Goal: Task Accomplishment & Management: Complete application form

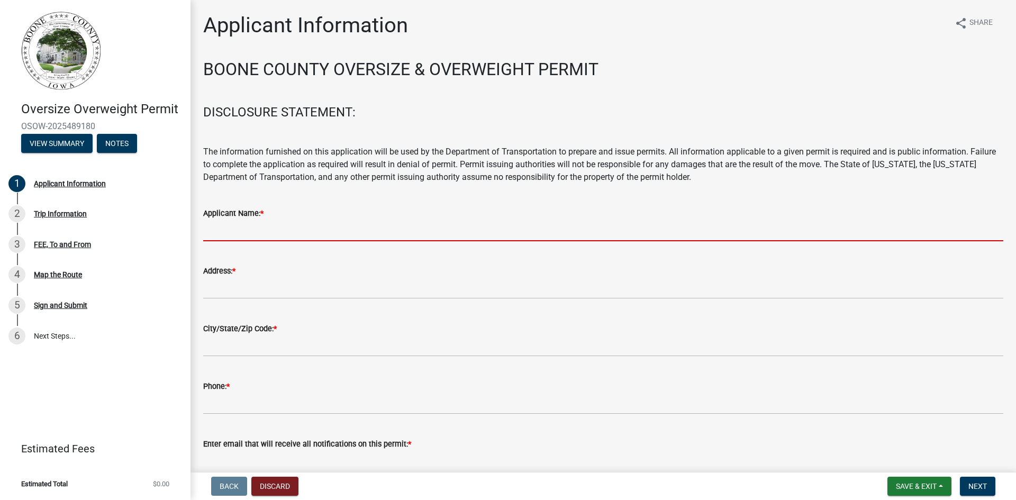
click at [239, 232] on input "Applicant Name: *" at bounding box center [603, 231] width 800 height 22
type input "[PERSON_NAME] [PERSON_NAME] & Rigging"
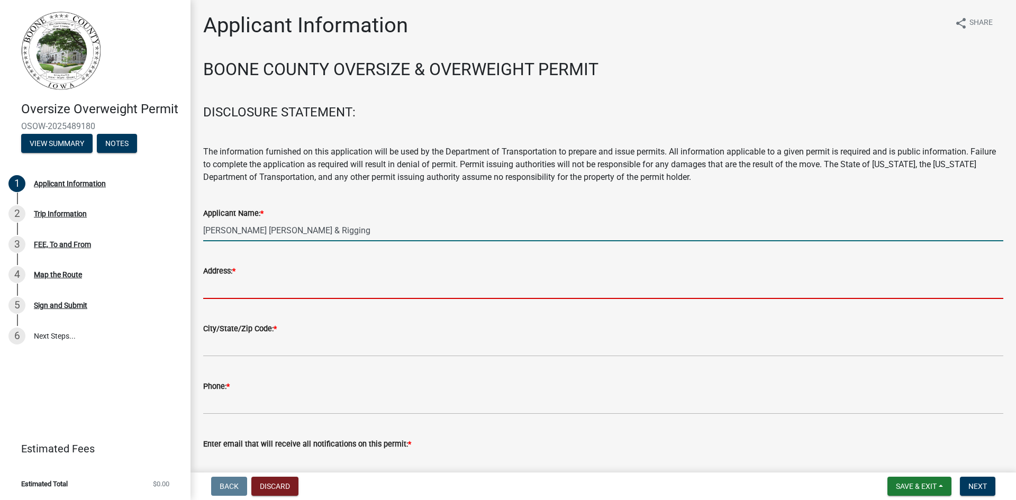
type input "4200 [PERSON_NAME] Dr"
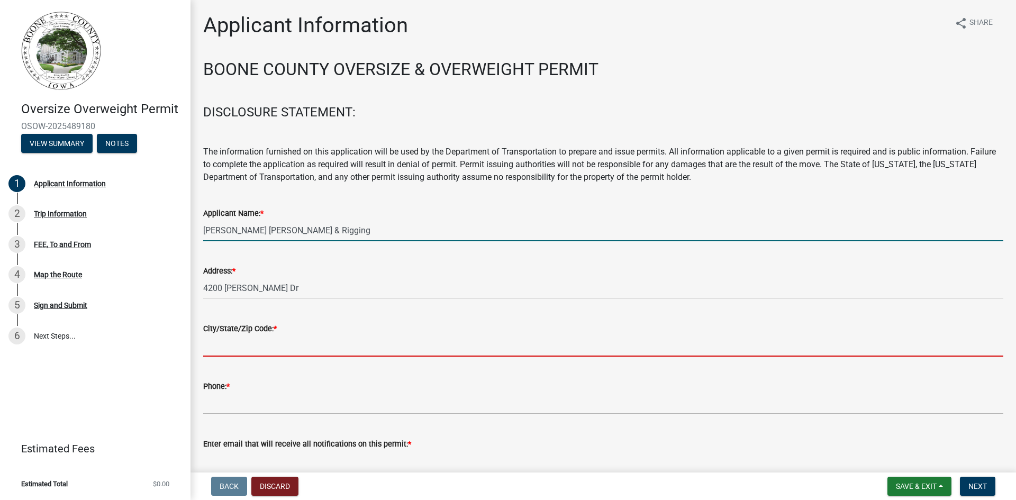
type input "[PERSON_NAME]"
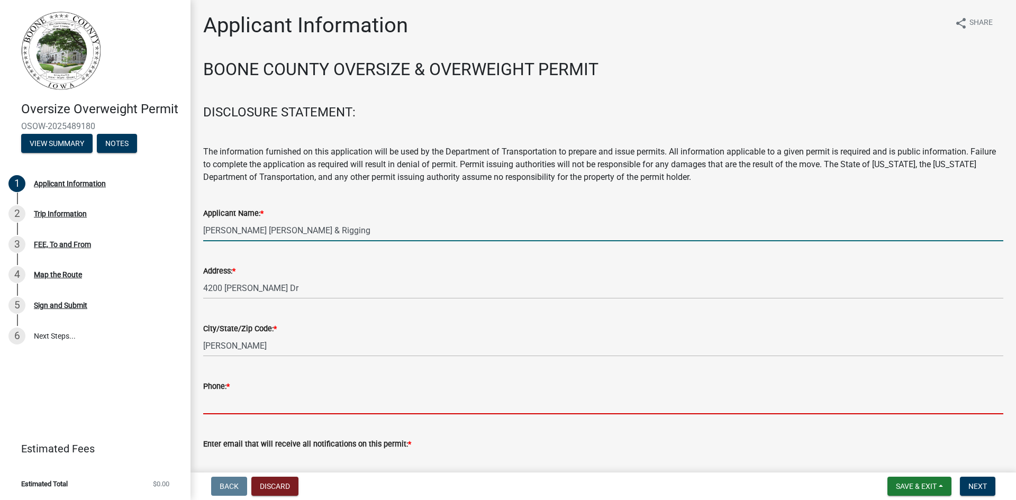
type input "5159865701"
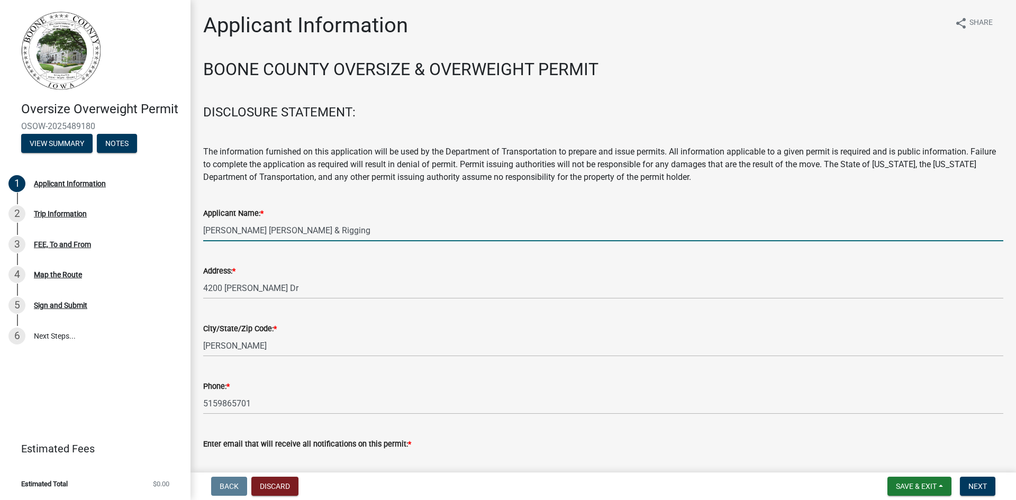
type input "[EMAIL_ADDRESS][DOMAIN_NAME]"
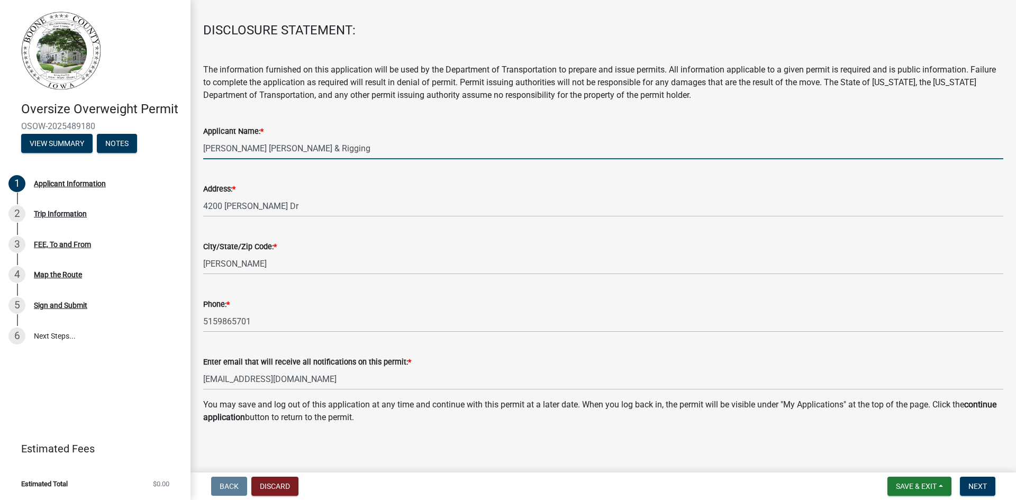
scroll to position [87, 0]
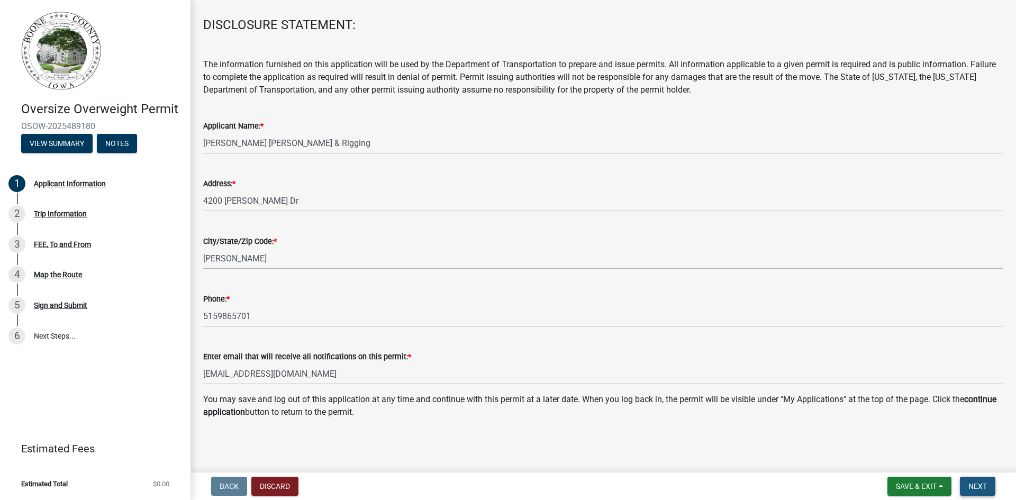
click at [974, 484] on span "Next" at bounding box center [978, 486] width 19 height 8
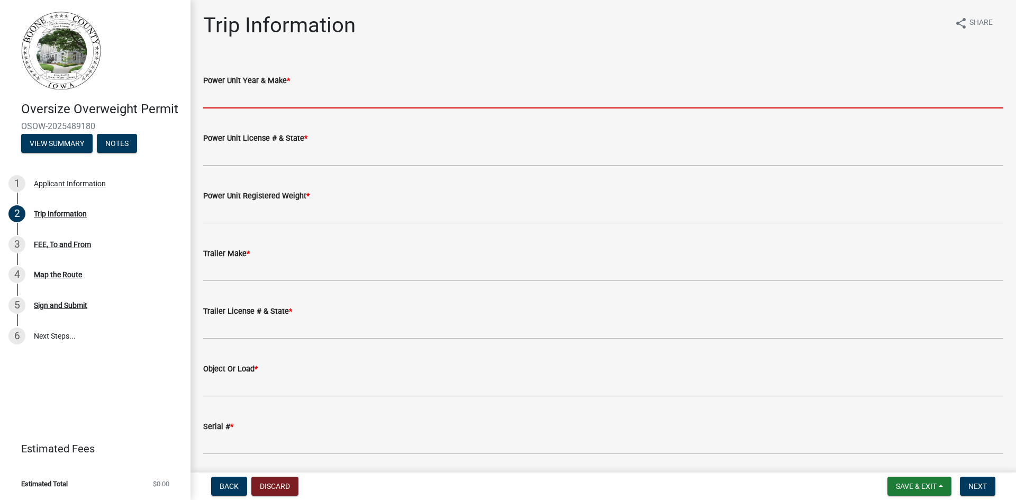
click at [308, 97] on input "Power Unit Year & Make *" at bounding box center [603, 98] width 800 height 22
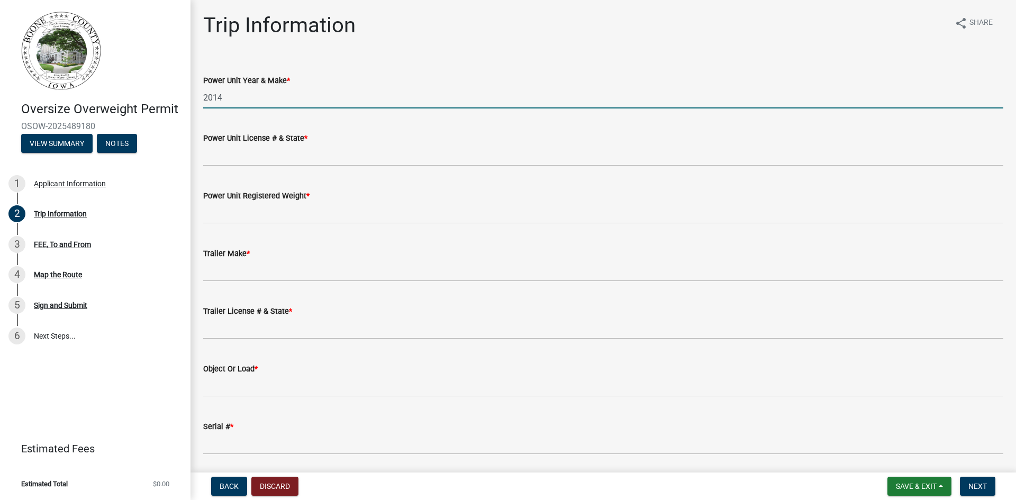
type input "2014 FRT/Manitex"
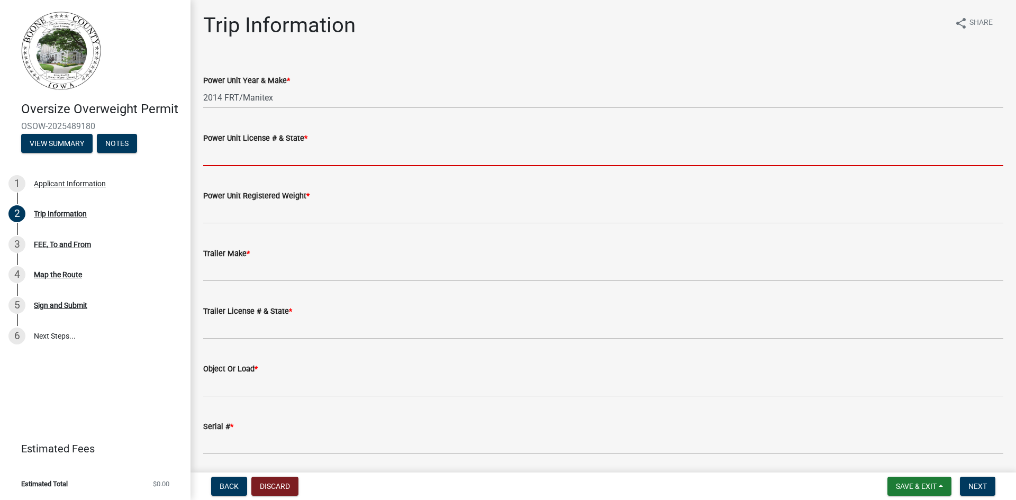
click at [286, 155] on input "Power Unit License # & State *" at bounding box center [603, 155] width 800 height 22
type input "na"
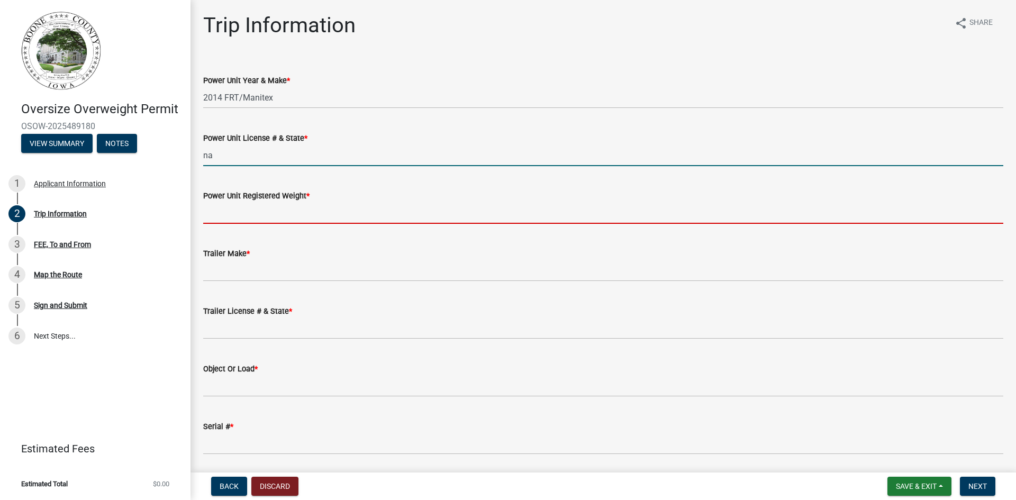
click at [263, 219] on input "Power Unit Registered Weight *" at bounding box center [603, 213] width 800 height 22
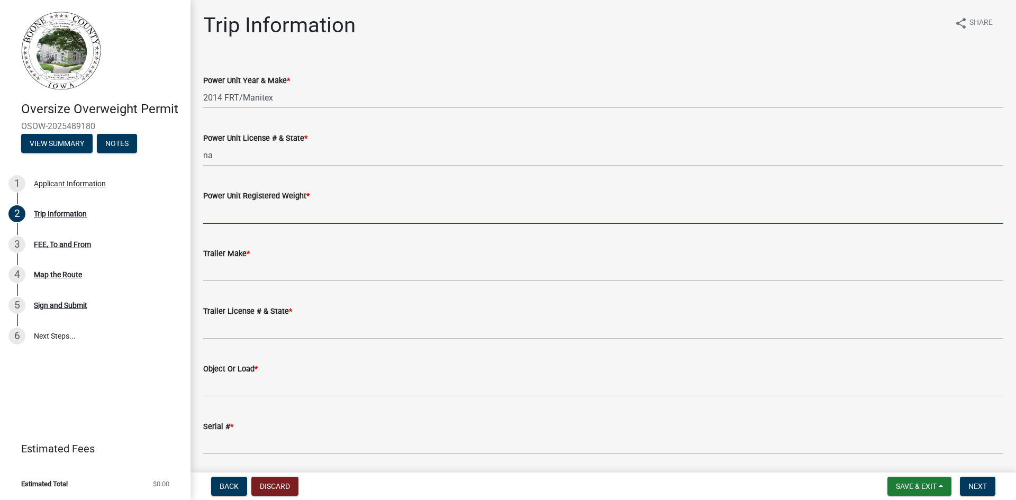
type input "na"
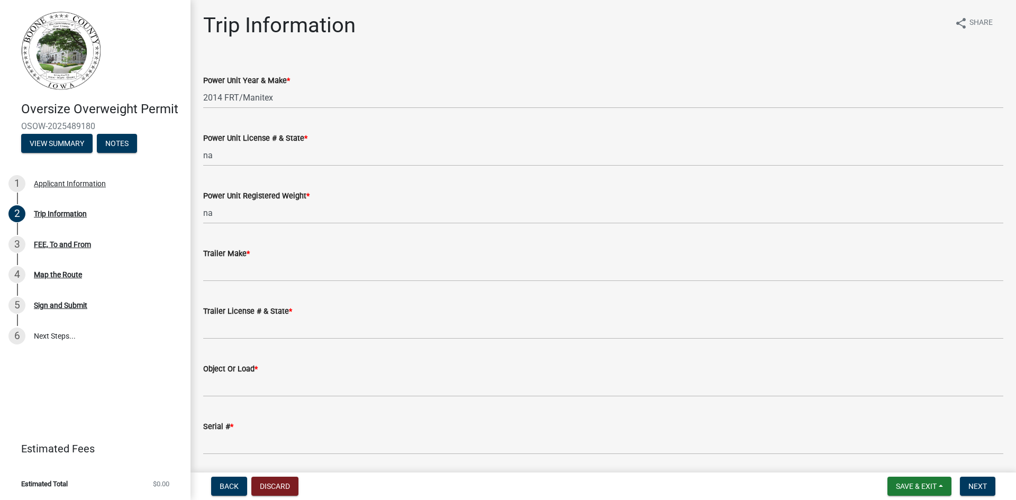
click at [268, 240] on div "Trailer Make *" at bounding box center [603, 256] width 800 height 49
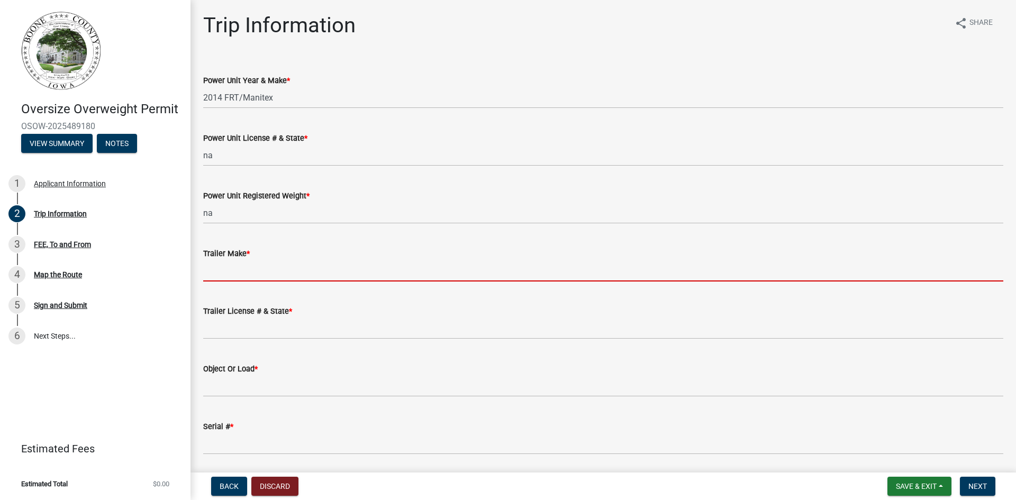
click at [226, 271] on input "Trailer Make *" at bounding box center [603, 271] width 800 height 22
type input "na"
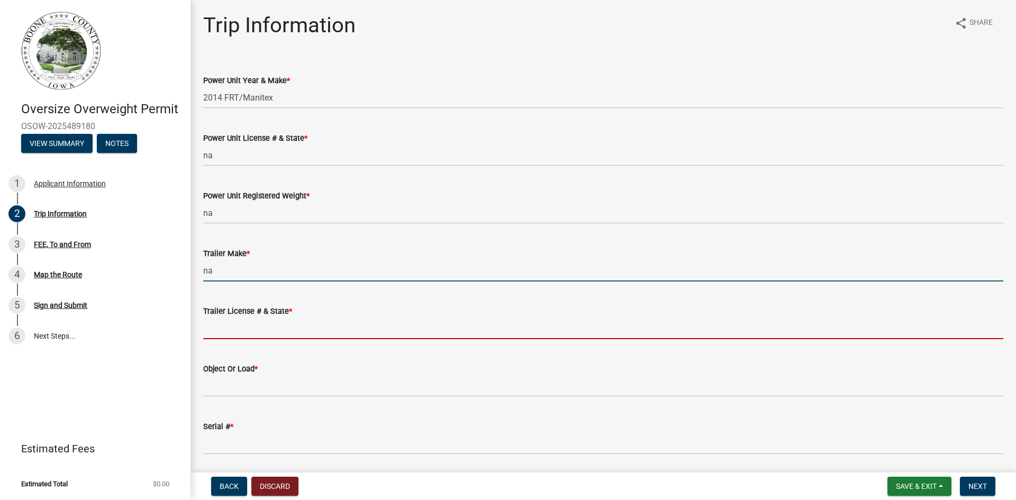
drag, startPoint x: 230, startPoint y: 331, endPoint x: 237, endPoint y: 331, distance: 6.4
click at [230, 331] on input "Trailer License # & State *" at bounding box center [603, 329] width 800 height 22
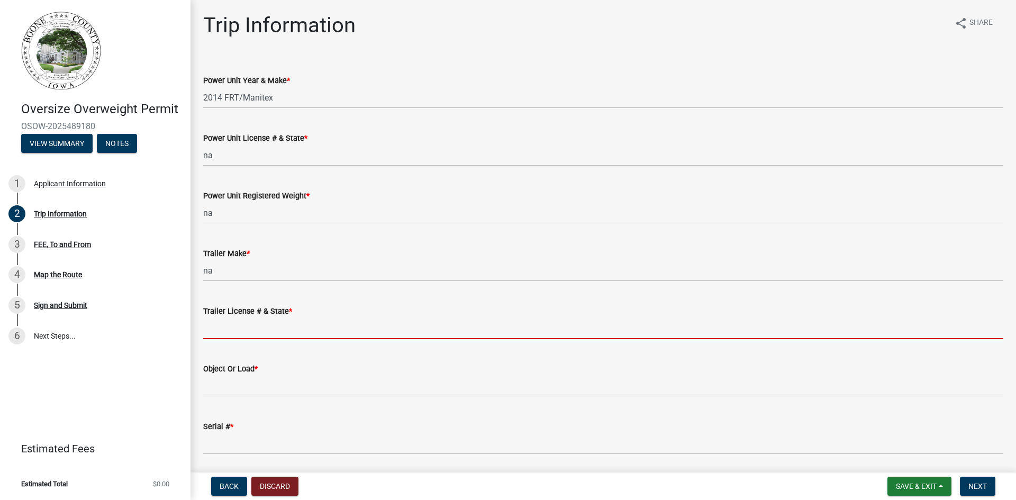
type input "na"
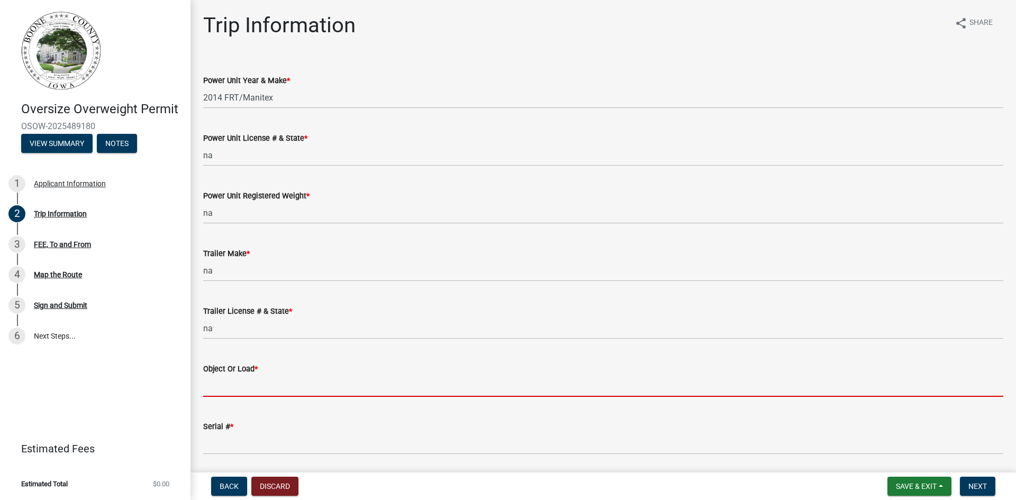
click at [252, 381] on input "Object Or Load *" at bounding box center [603, 386] width 800 height 22
type input "self propelled mobile crane"
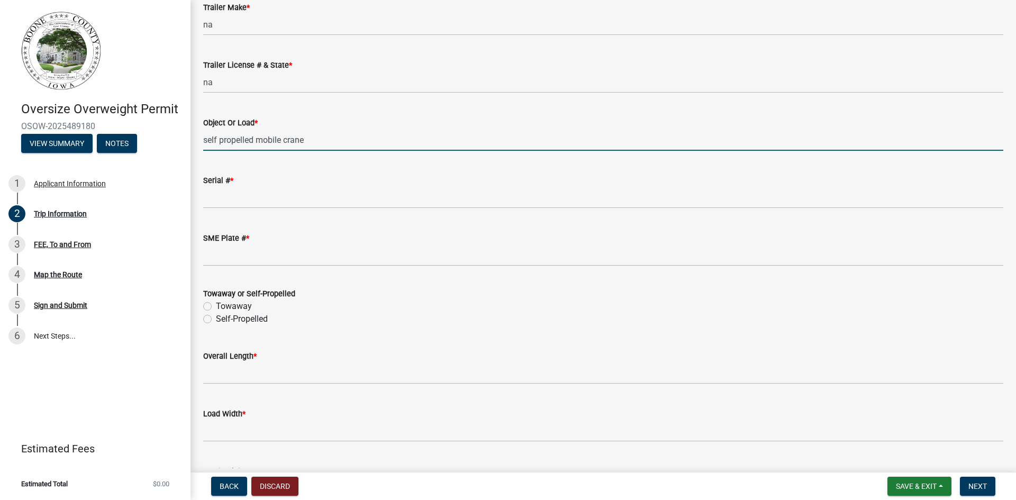
scroll to position [265, 0]
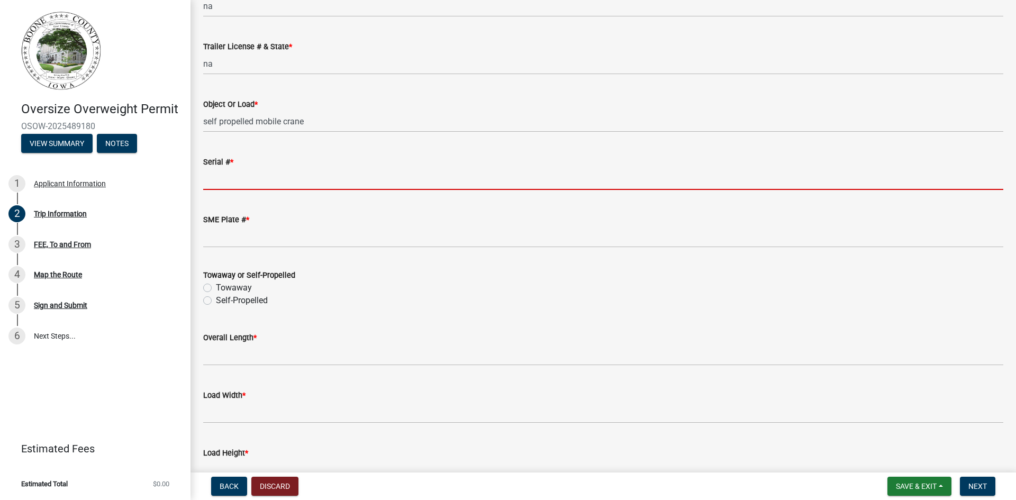
click at [251, 175] on input "Serial # *" at bounding box center [603, 179] width 800 height 22
type input "16141"
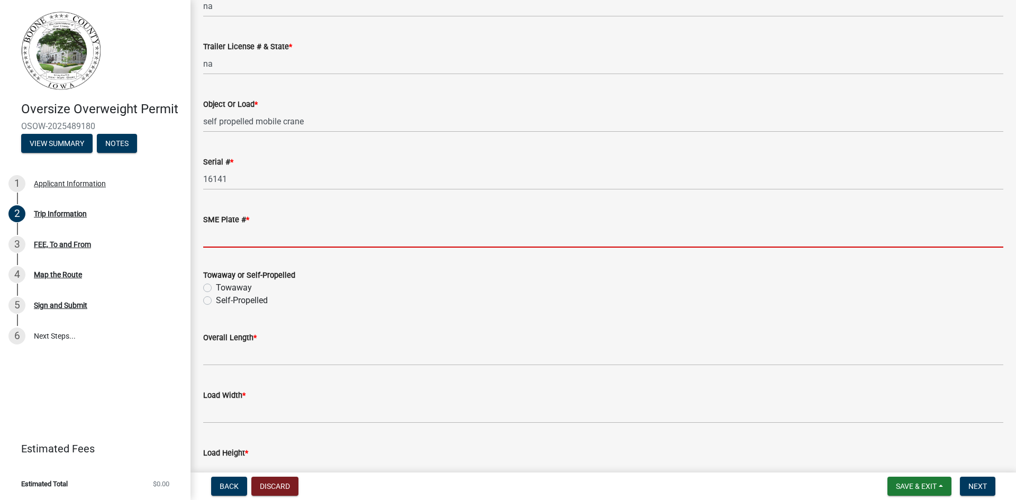
click at [243, 237] on input "SME Plate # *" at bounding box center [603, 237] width 800 height 22
type input "na"
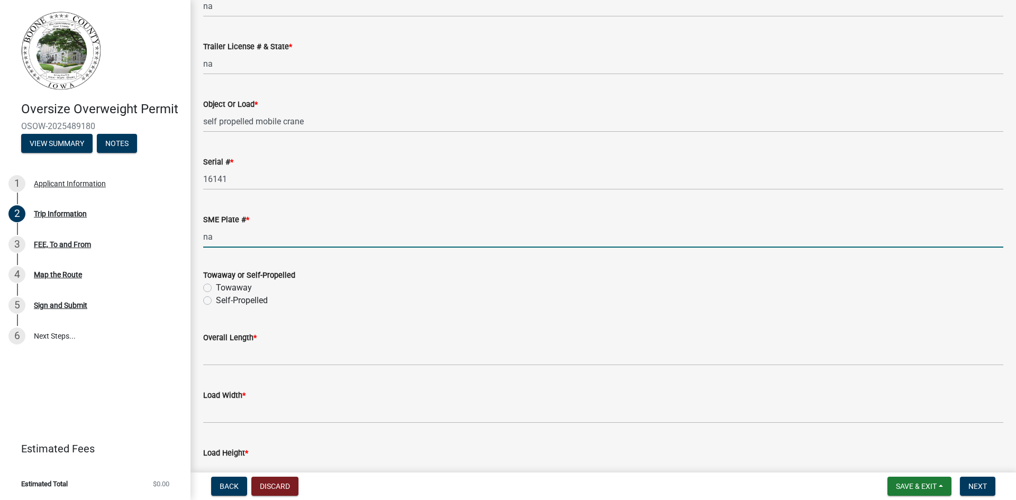
click at [216, 303] on label "Self-Propelled" at bounding box center [242, 300] width 52 height 13
click at [216, 301] on input "Self-Propelled" at bounding box center [219, 297] width 7 height 7
radio input "true"
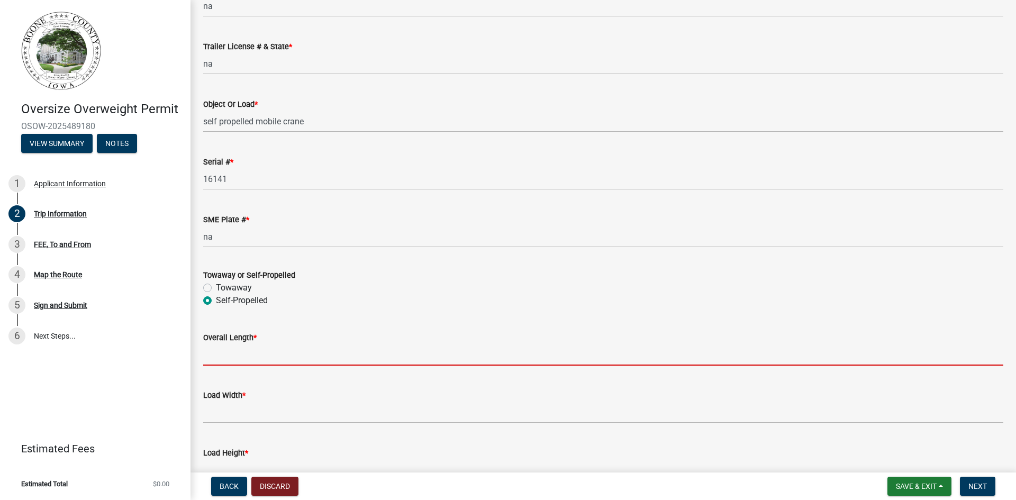
click at [222, 356] on input "Overall Length *" at bounding box center [603, 355] width 800 height 22
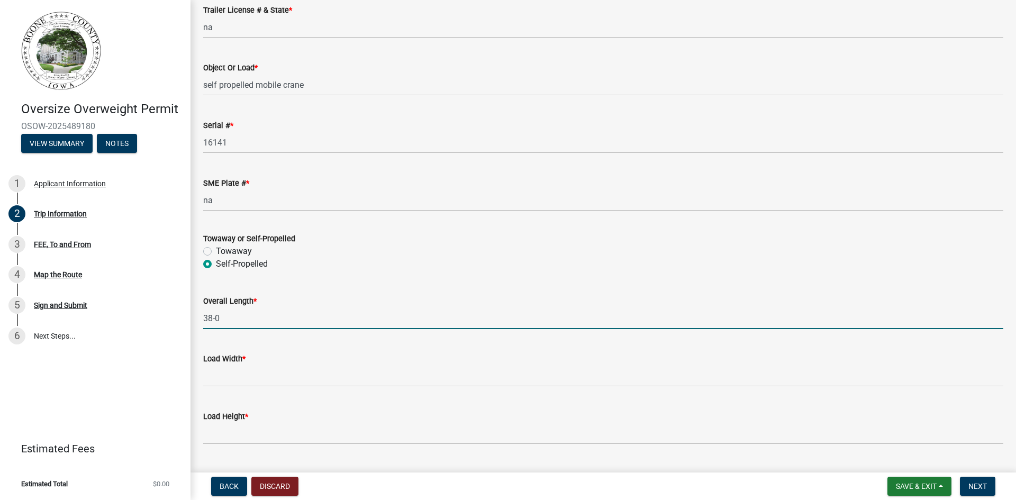
scroll to position [318, 0]
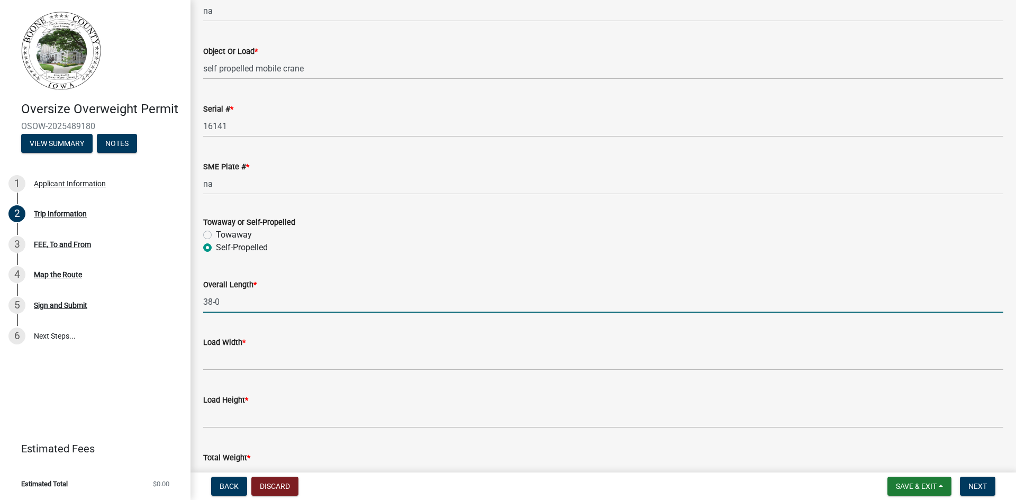
type input "38-0"
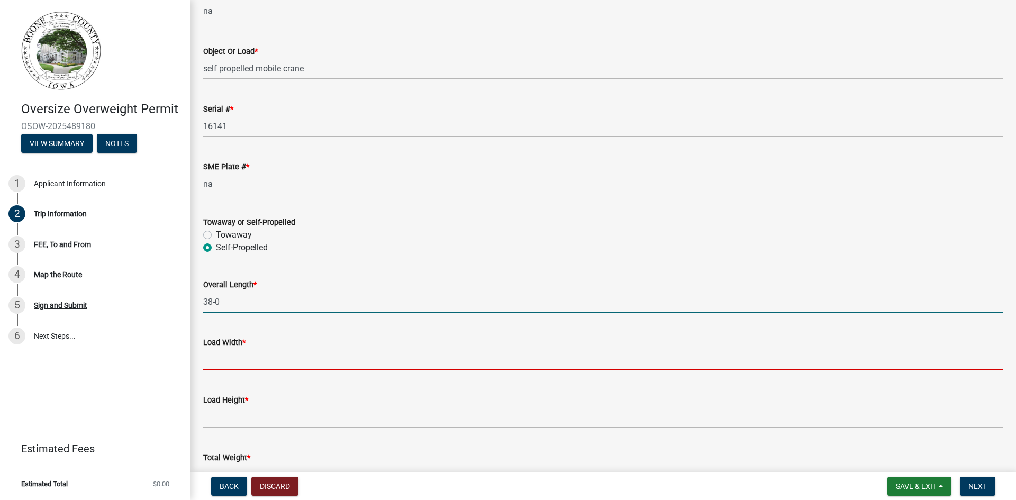
click at [234, 360] on input "[PERSON_NAME] *" at bounding box center [603, 360] width 800 height 22
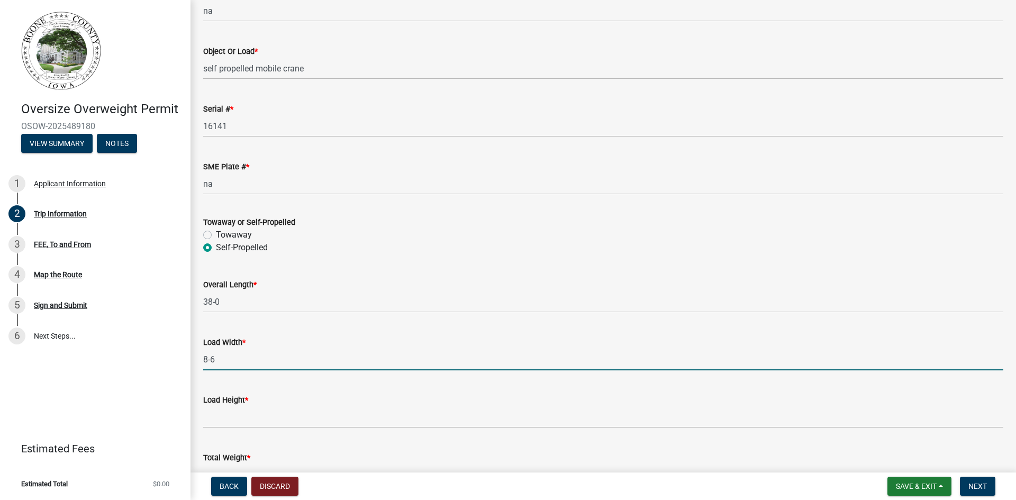
type input "8-6"
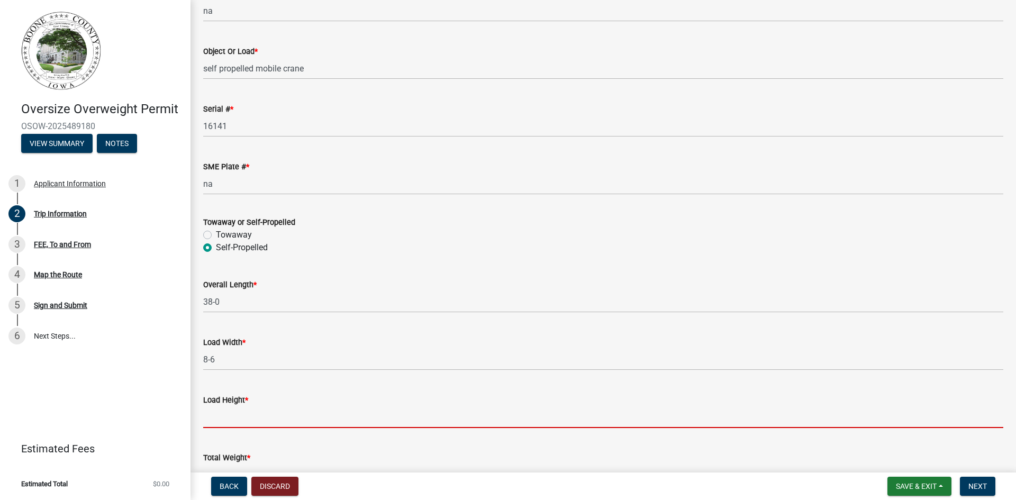
click at [229, 414] on input "Load Height *" at bounding box center [603, 417] width 800 height 22
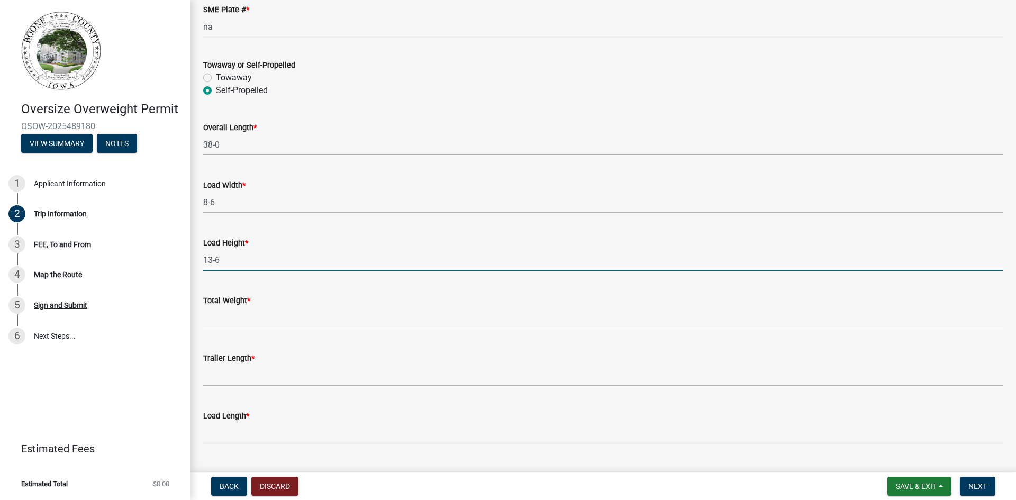
scroll to position [476, 0]
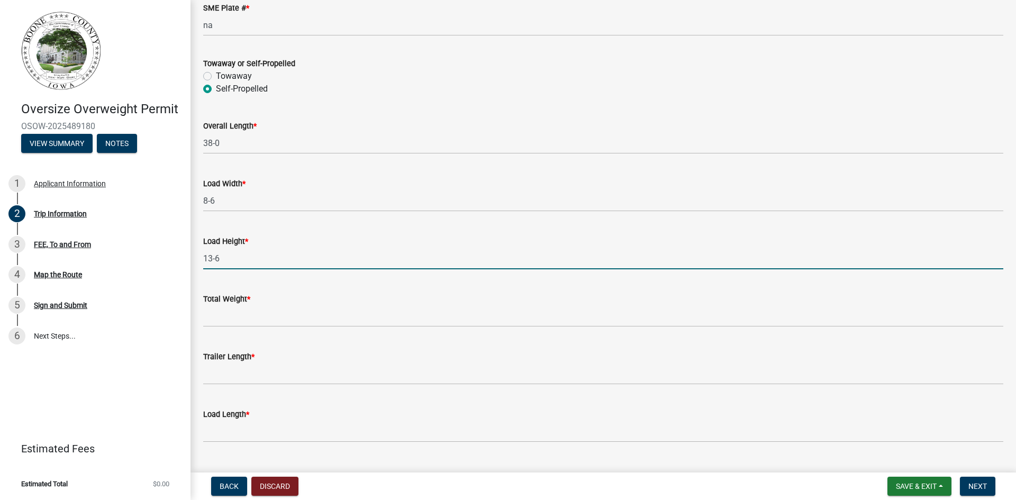
type input "13-6"
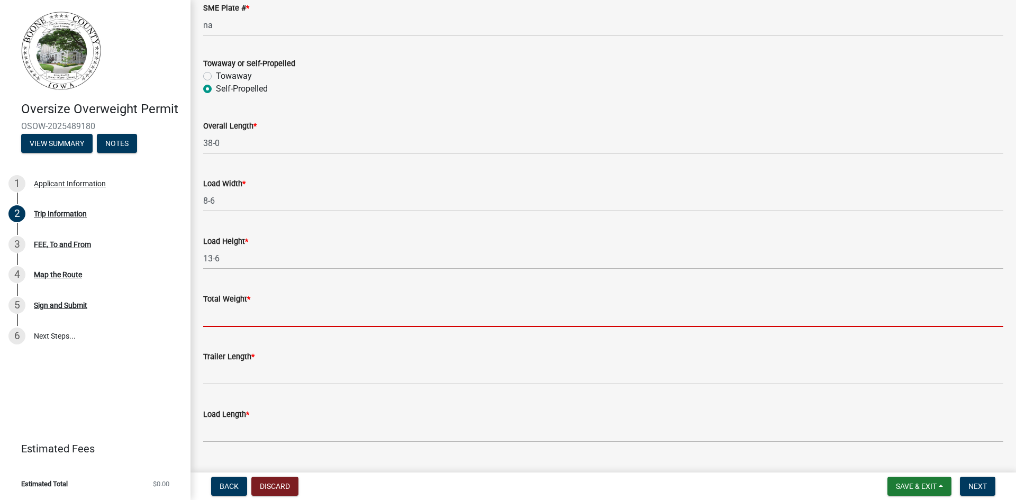
click at [228, 315] on input "Total Weight *" at bounding box center [603, 316] width 800 height 22
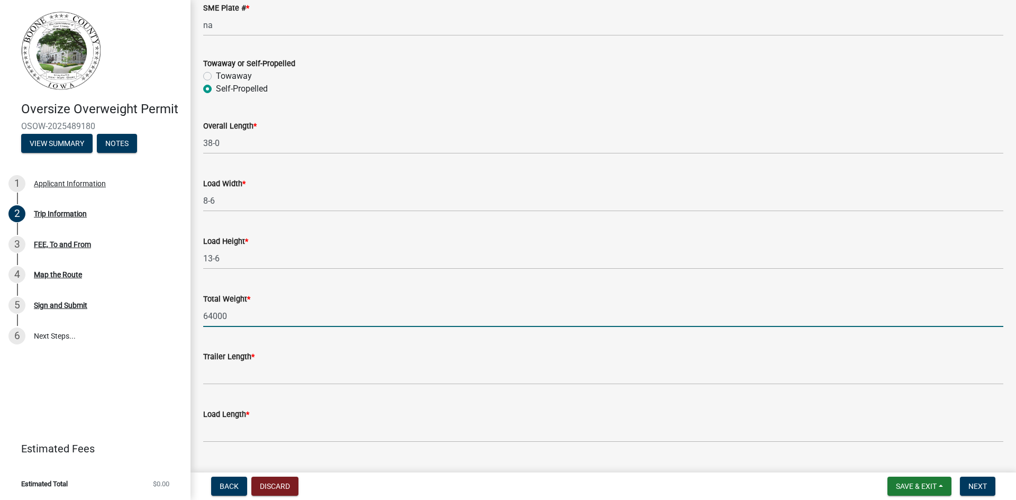
type input "64000"
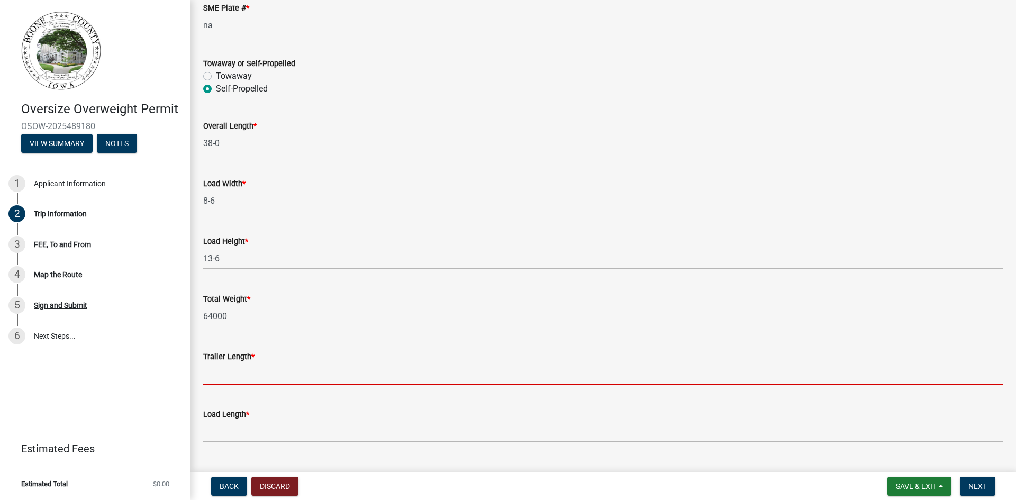
click at [230, 376] on input "Trailer Length *" at bounding box center [603, 374] width 800 height 22
type input "na"
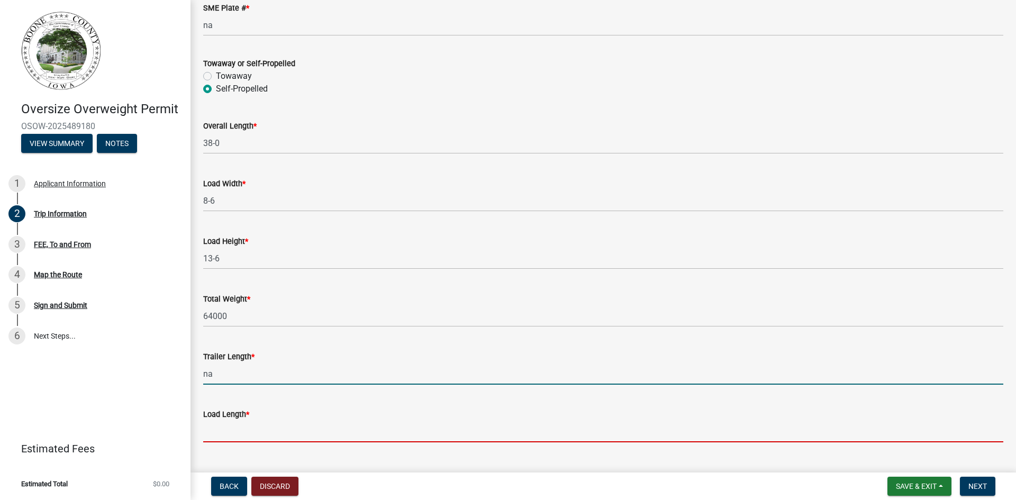
click at [212, 432] on input "Load Length *" at bounding box center [603, 432] width 800 height 22
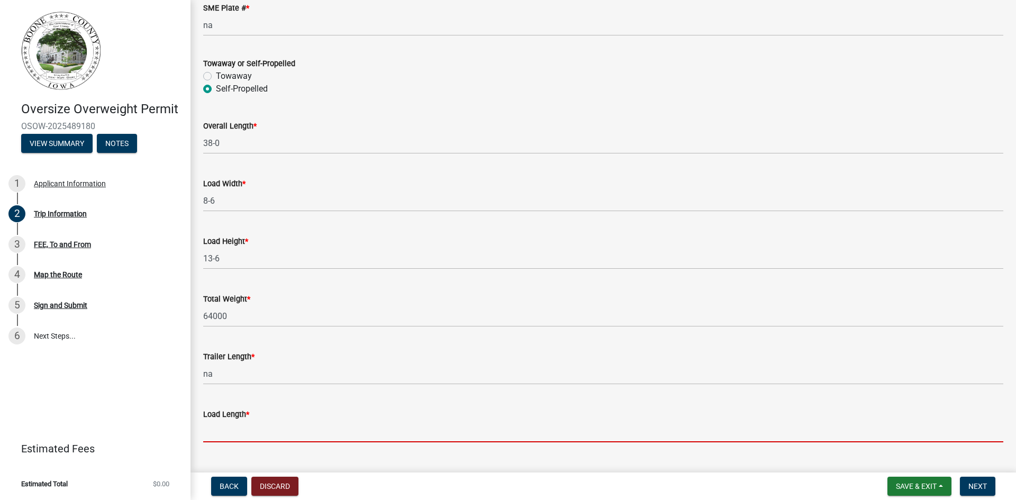
type input "na"
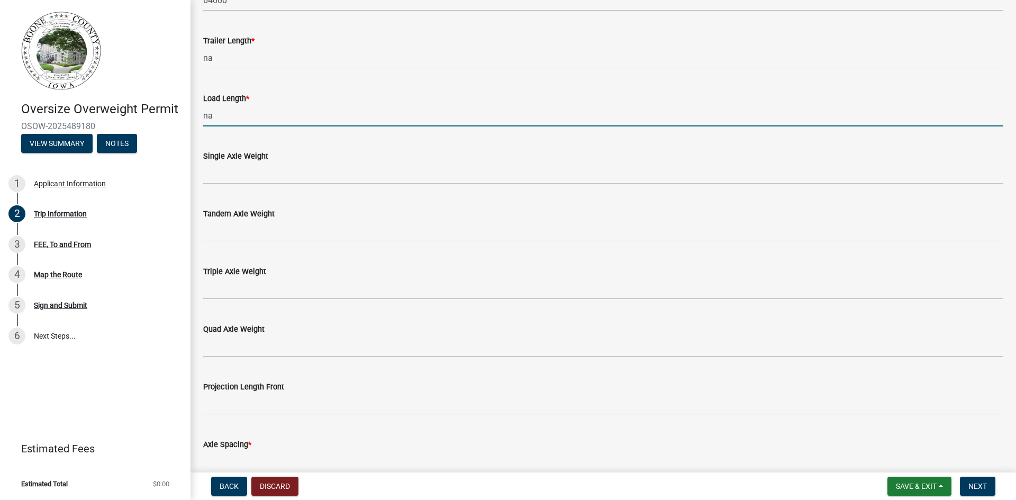
scroll to position [794, 0]
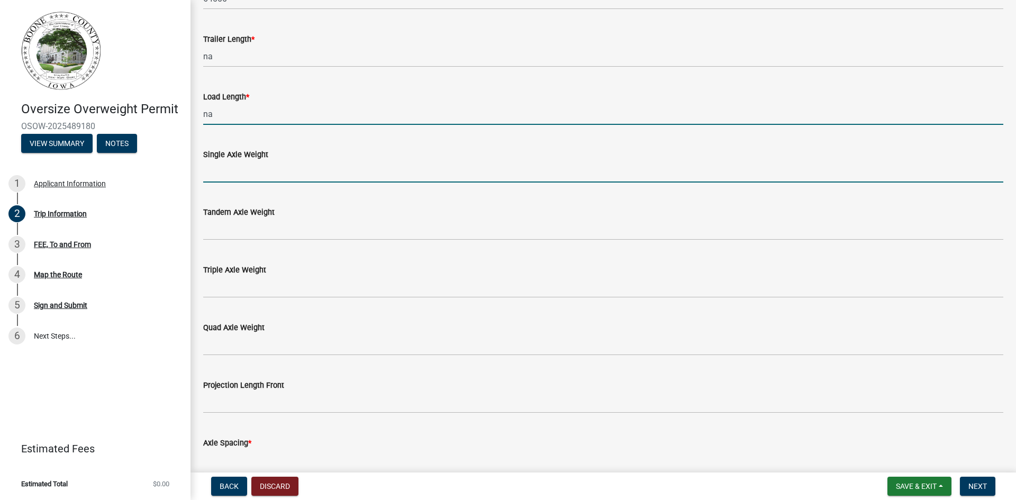
click at [240, 176] on input "Single Axle Weight" at bounding box center [603, 172] width 800 height 22
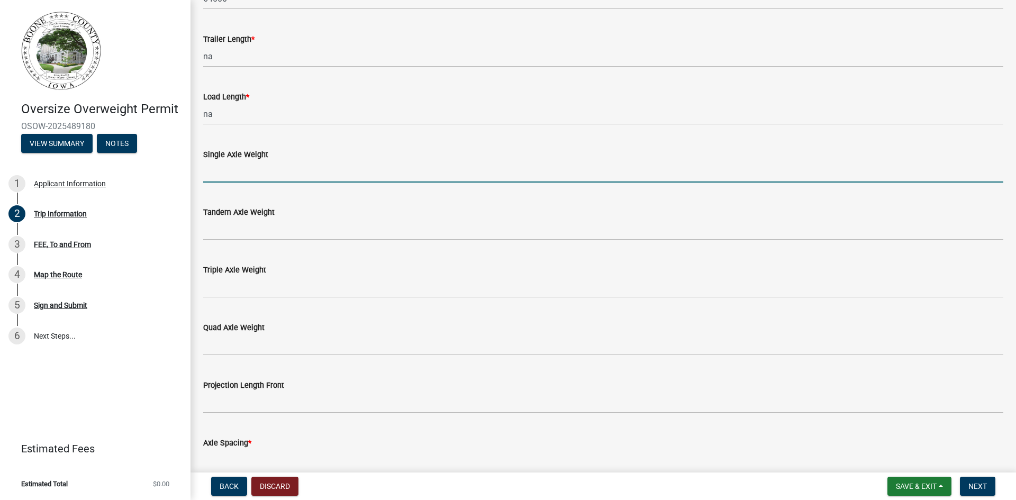
type input "20000"
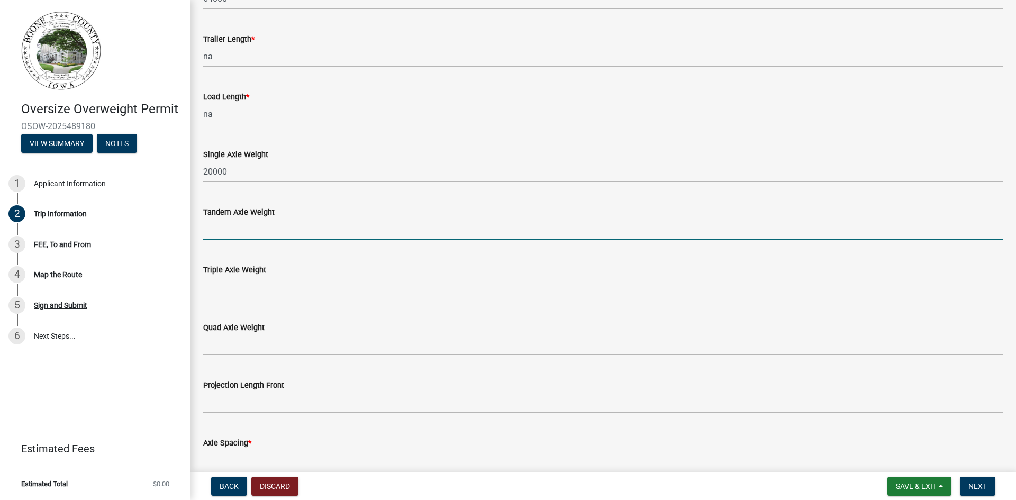
click at [223, 232] on input "Tandem Axle Weight" at bounding box center [603, 230] width 800 height 22
type input "40000"
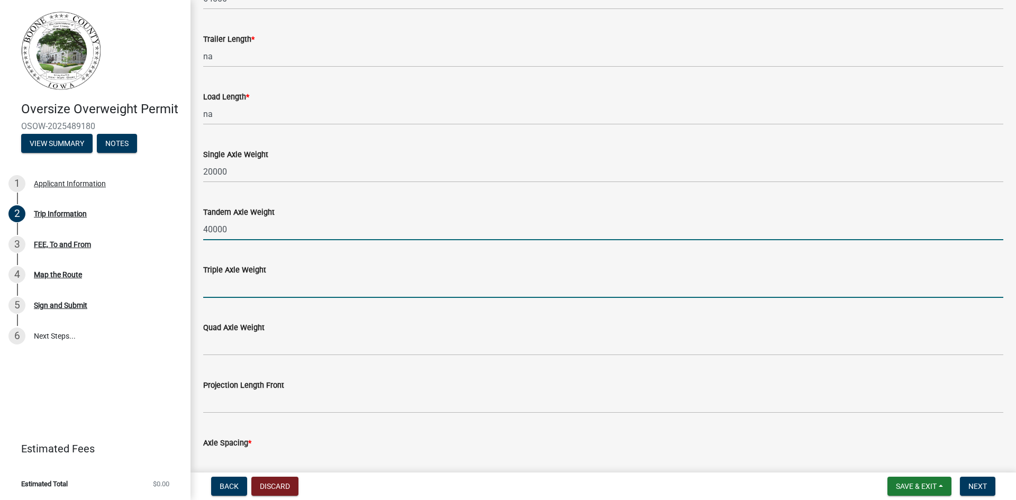
drag, startPoint x: 209, startPoint y: 290, endPoint x: 219, endPoint y: 294, distance: 11.2
click at [209, 290] on input "Triple Axle Weight" at bounding box center [603, 287] width 800 height 22
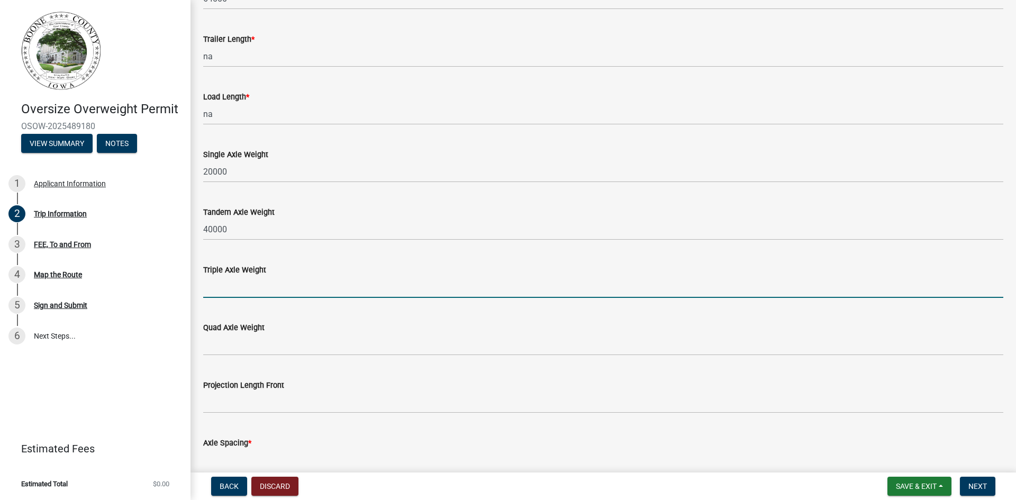
type input "60000"
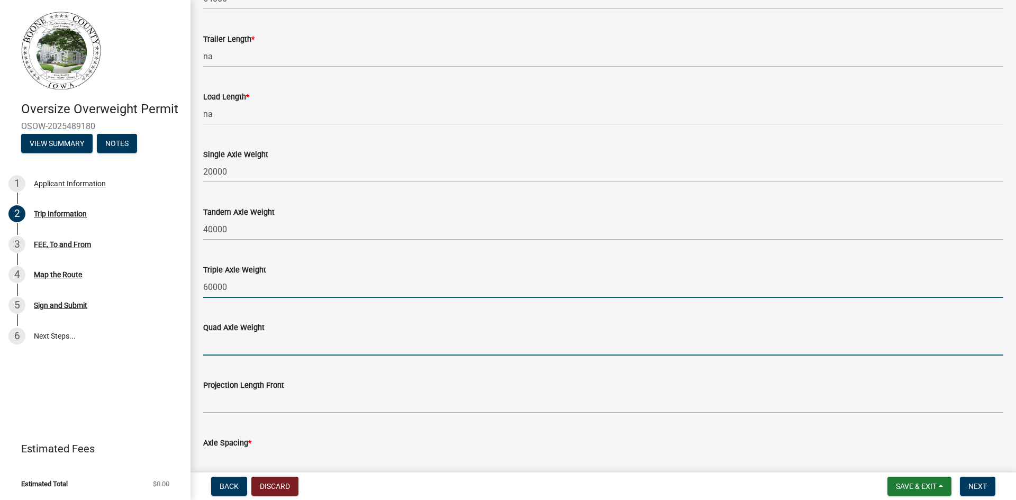
click at [216, 351] on input "Quad Axle Weight" at bounding box center [603, 345] width 800 height 22
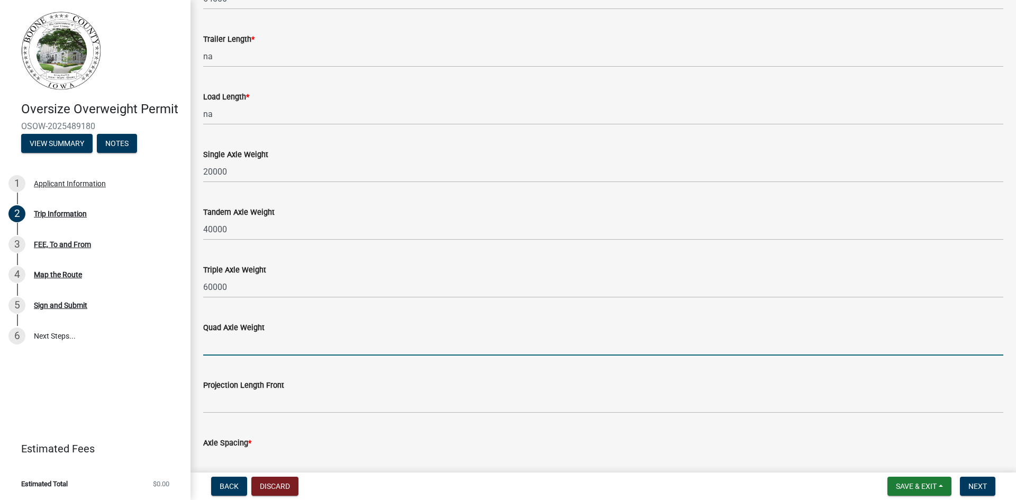
type input "80000"
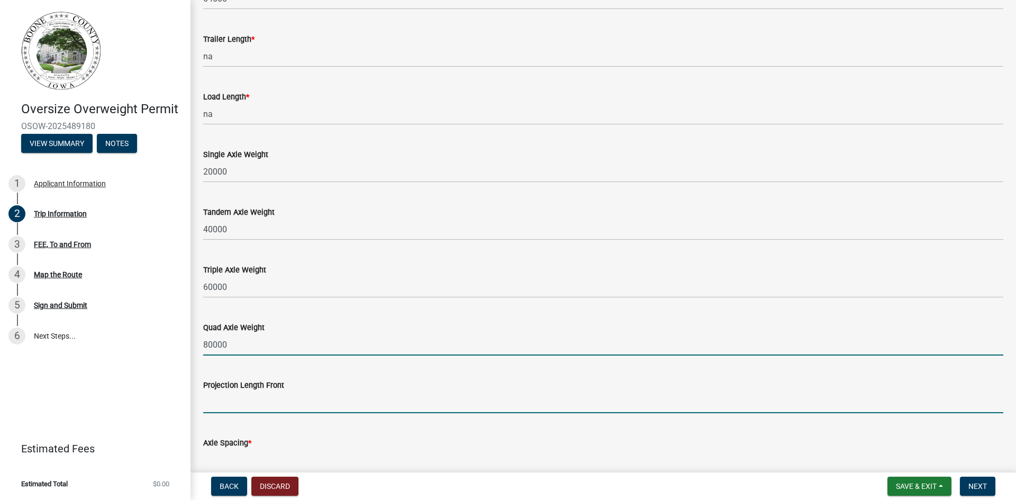
click at [236, 402] on input "Projection Length Front" at bounding box center [603, 403] width 800 height 22
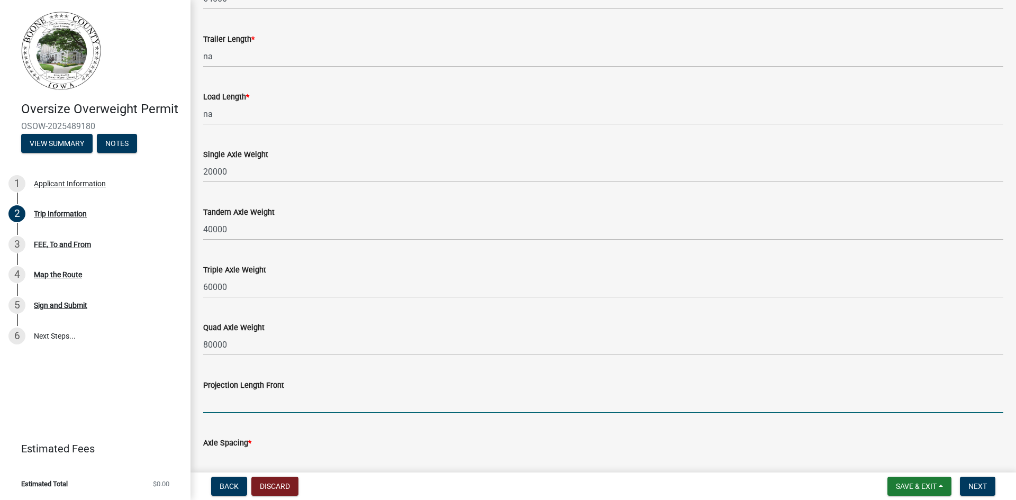
type input "5-0"
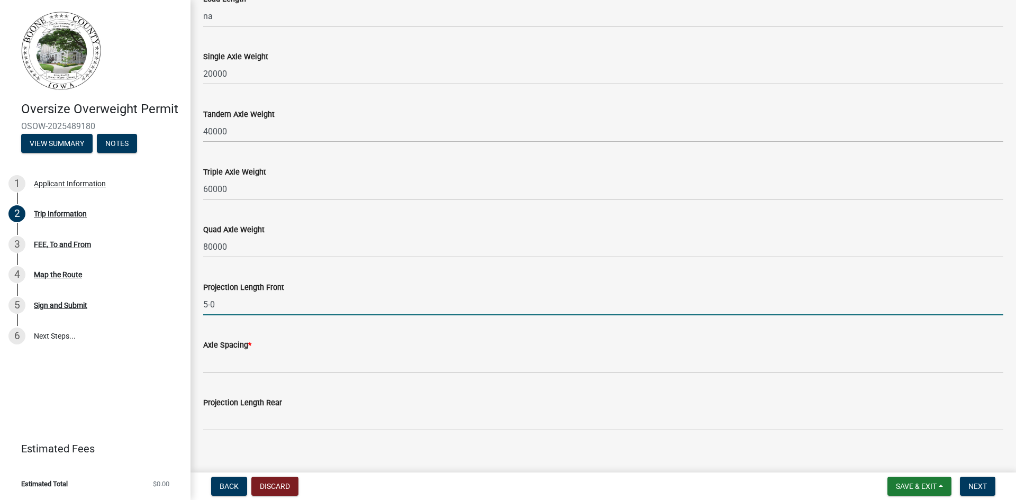
scroll to position [904, 0]
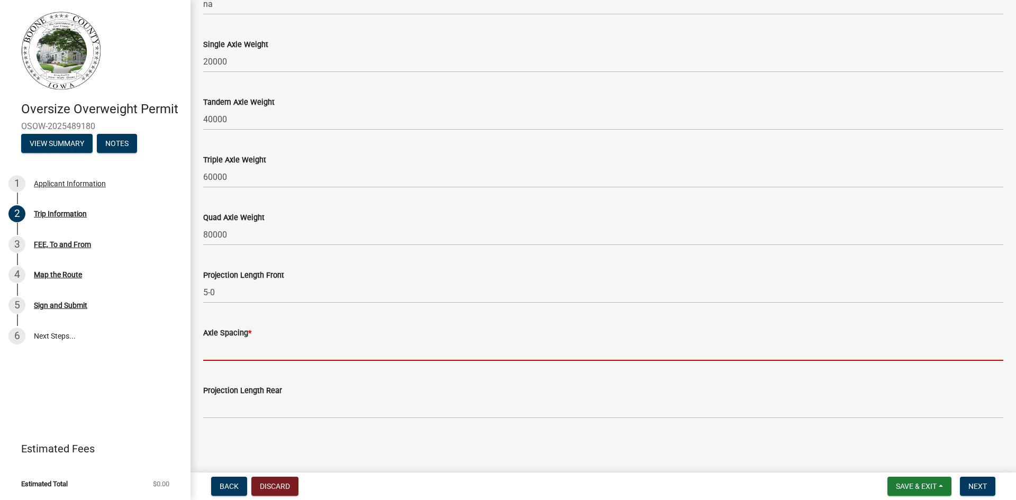
click at [221, 354] on input "Axle Spacing *" at bounding box center [603, 350] width 800 height 22
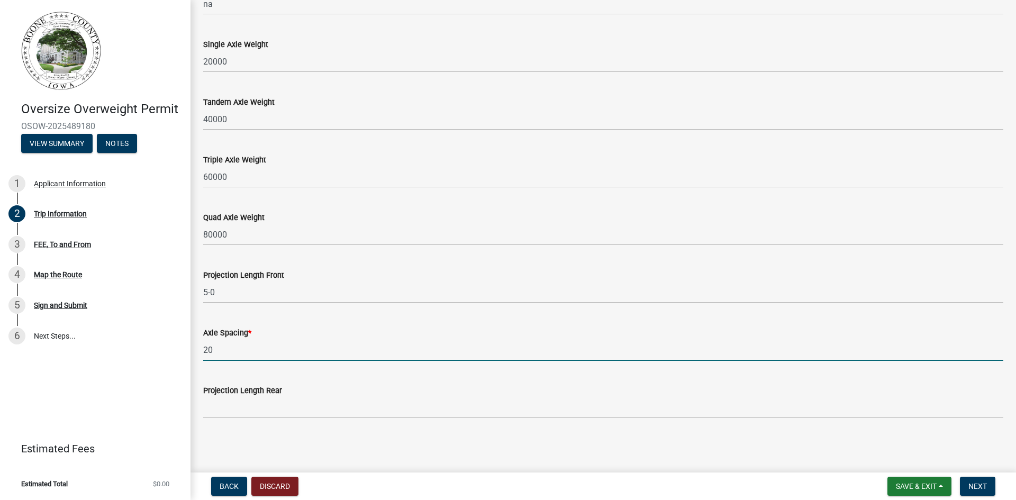
type input "2"
type input "17-0, 4-2, 4-7"
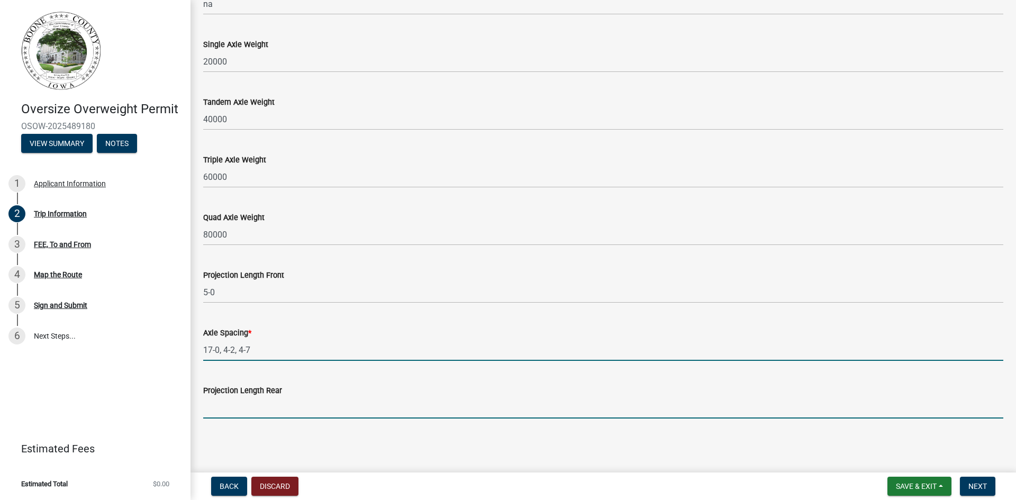
click at [236, 410] on input "Projection Length Rear" at bounding box center [603, 408] width 800 height 22
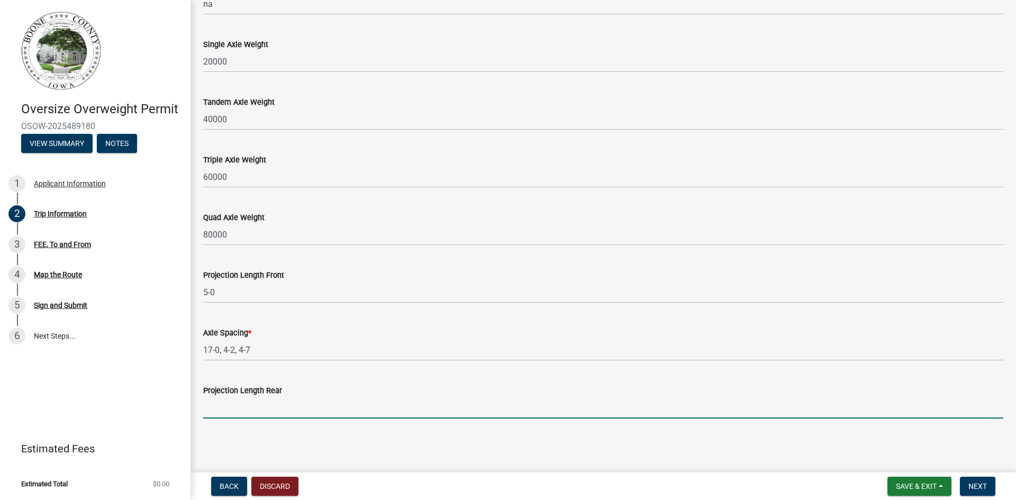
type input "na"
click at [974, 485] on span "Next" at bounding box center [978, 486] width 19 height 8
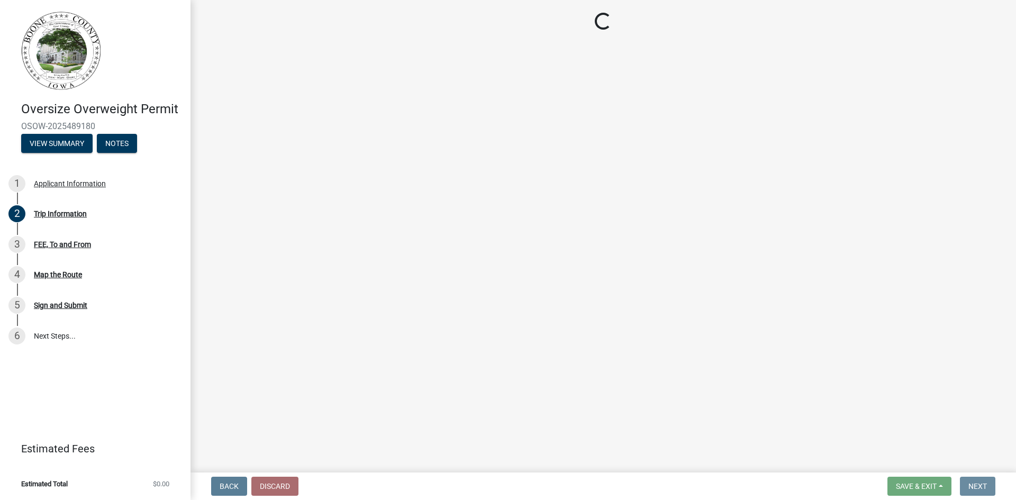
scroll to position [0, 0]
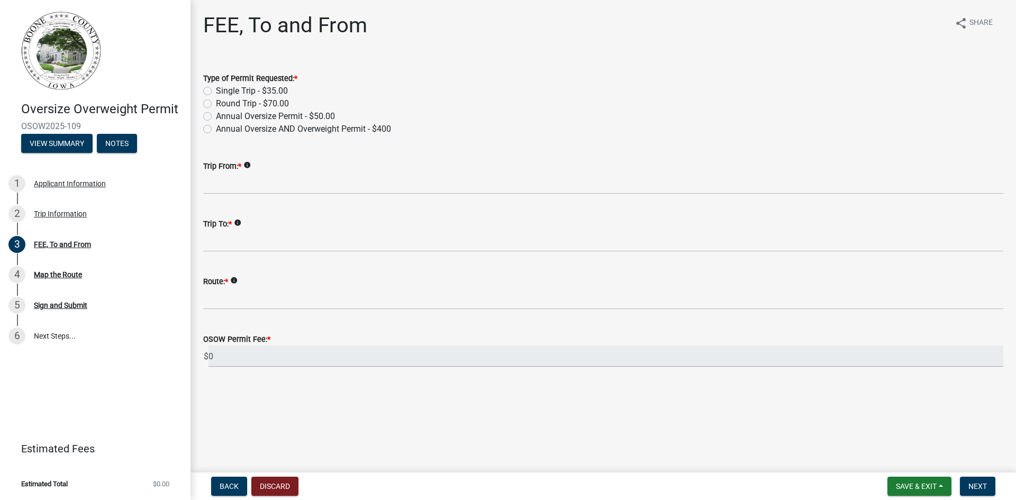
click at [212, 102] on div "Round Trip - $70.00" at bounding box center [603, 103] width 800 height 13
click at [216, 103] on label "Round Trip - $70.00" at bounding box center [252, 103] width 73 height 13
click at [216, 103] on input "Round Trip - $70.00" at bounding box center [219, 100] width 7 height 7
radio input "true"
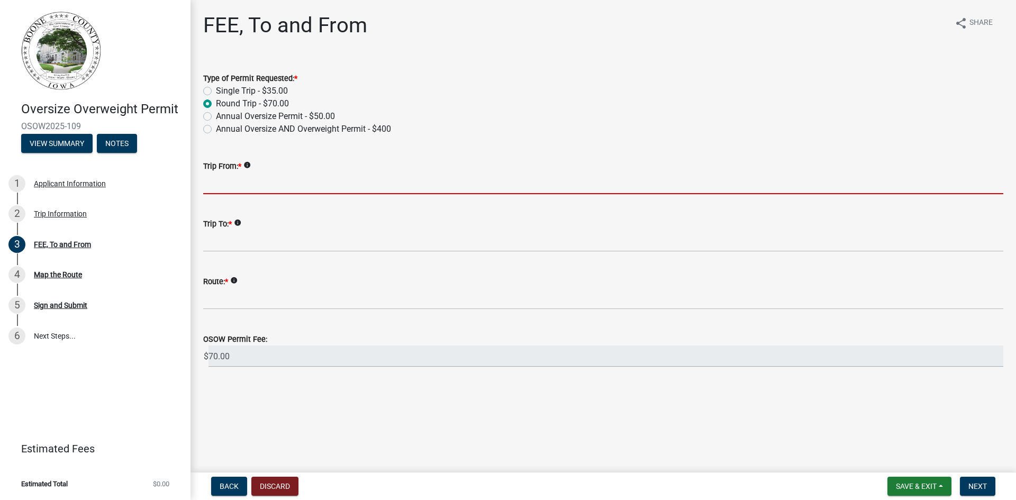
click at [242, 184] on input "Trip From: *" at bounding box center [603, 184] width 800 height 22
type input "US30"
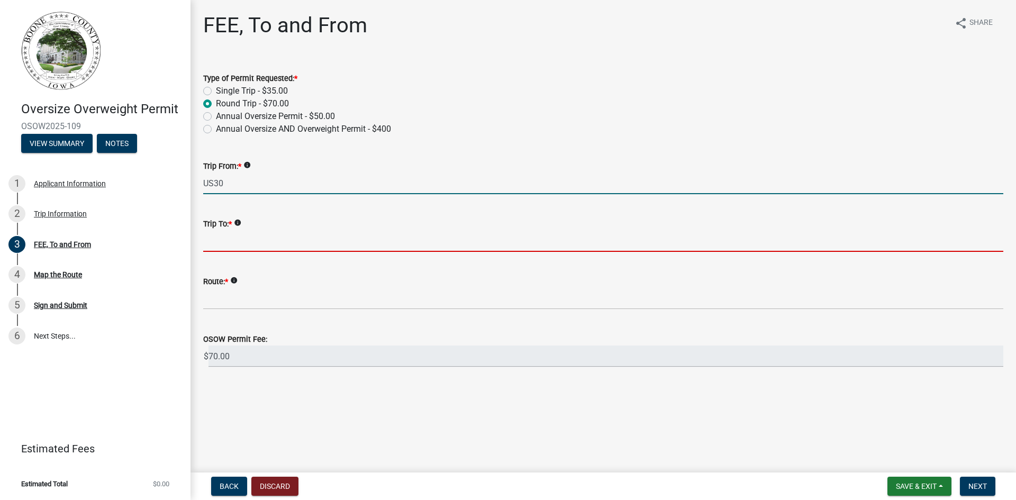
click at [213, 243] on input "Trip To: *" at bounding box center [603, 241] width 800 height 22
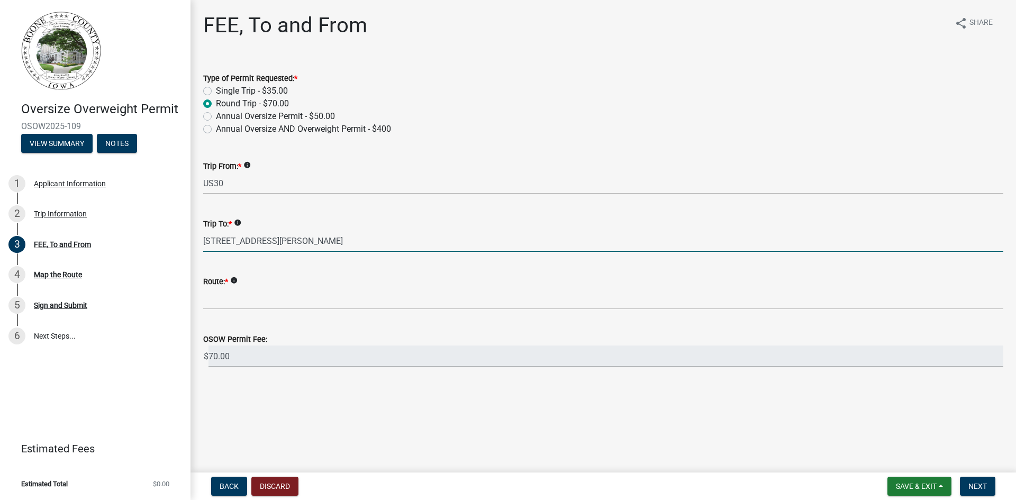
type input "[STREET_ADDRESS][PERSON_NAME]"
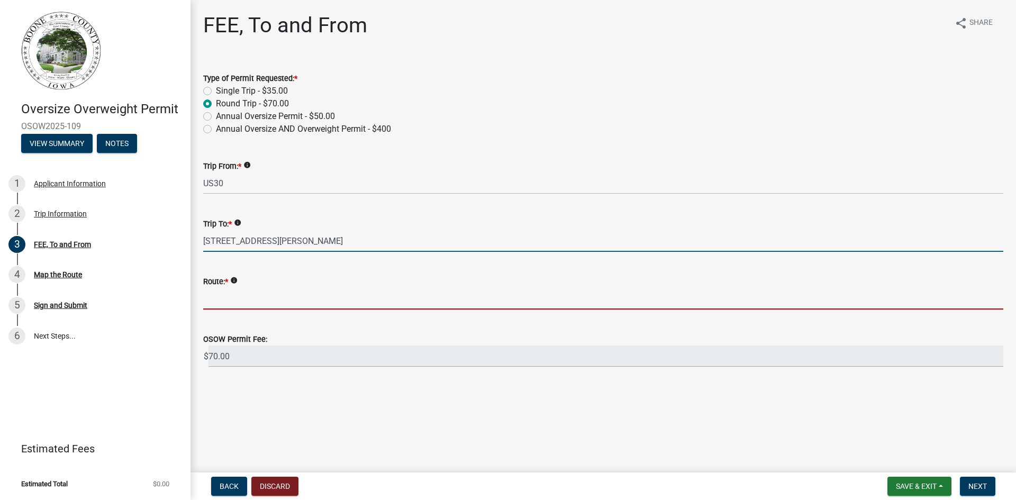
click at [216, 299] on input "Route: *" at bounding box center [603, 299] width 800 height 22
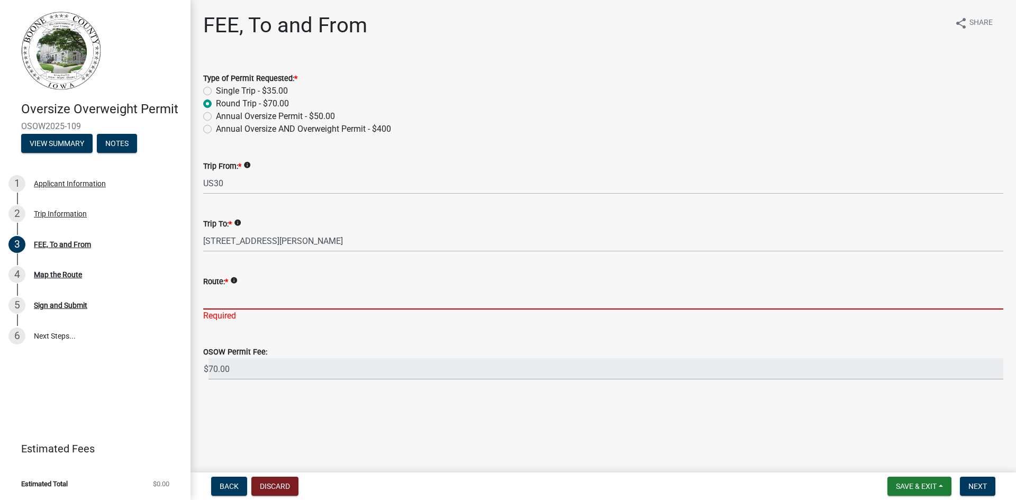
click at [246, 303] on input "Route: *" at bounding box center [603, 299] width 800 height 22
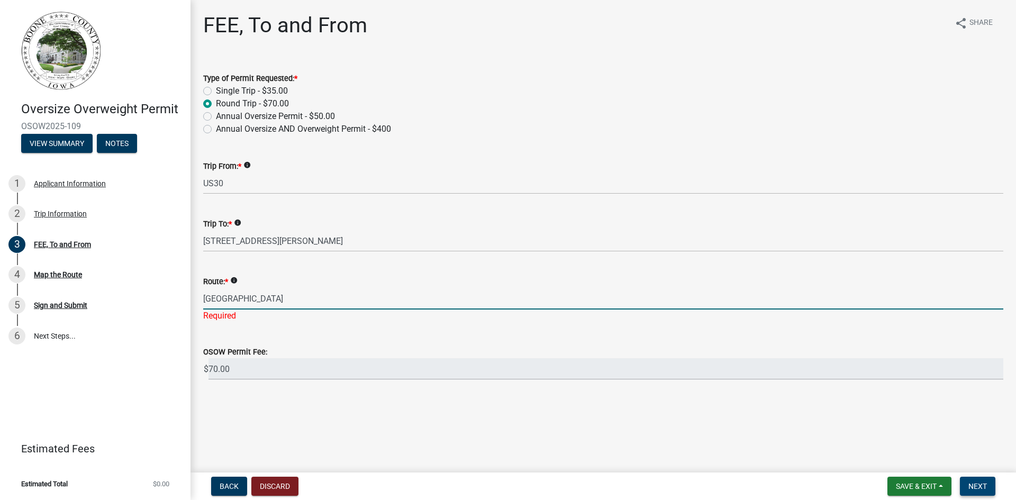
type input "[GEOGRAPHIC_DATA]"
click at [976, 485] on span "Next" at bounding box center [978, 486] width 19 height 8
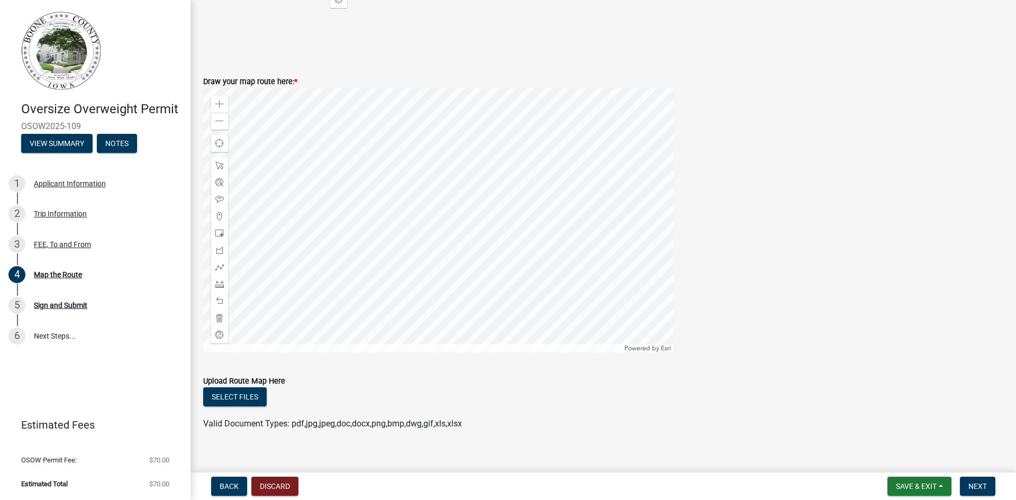
scroll to position [446, 0]
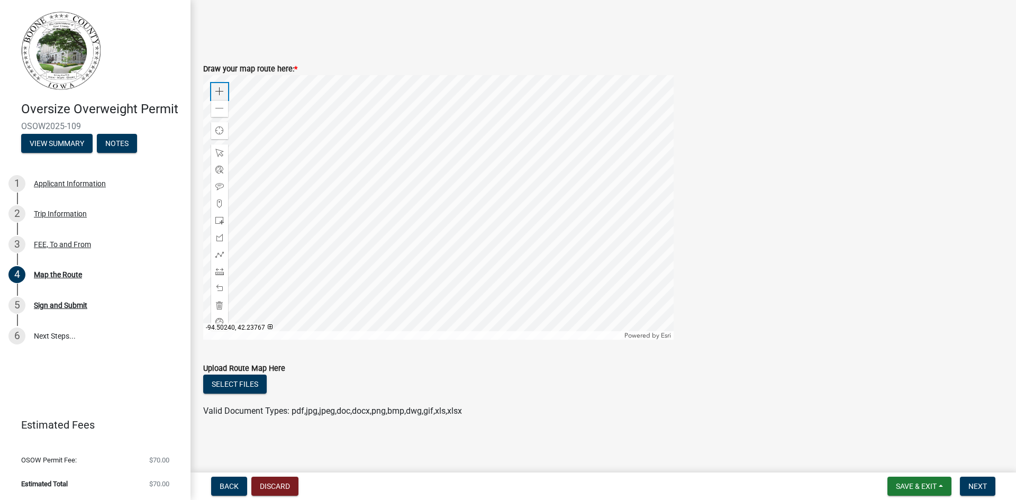
click at [223, 94] on div "Zoom in" at bounding box center [219, 91] width 17 height 17
click at [223, 97] on div "Zoom in" at bounding box center [219, 91] width 17 height 17
click at [223, 98] on div "Zoom in" at bounding box center [219, 91] width 17 height 17
click at [657, 266] on div at bounding box center [438, 207] width 471 height 265
click at [532, 266] on div at bounding box center [438, 207] width 471 height 265
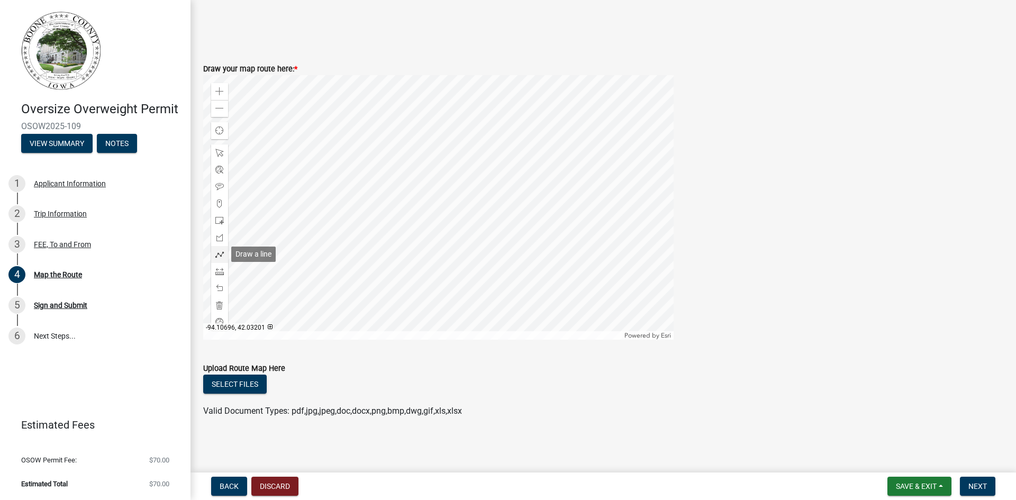
click at [221, 254] on span at bounding box center [219, 254] width 8 height 8
click at [387, 281] on div at bounding box center [438, 207] width 471 height 265
click at [388, 282] on div at bounding box center [438, 207] width 471 height 265
click at [398, 272] on div at bounding box center [438, 207] width 471 height 265
click at [388, 271] on div at bounding box center [438, 207] width 471 height 265
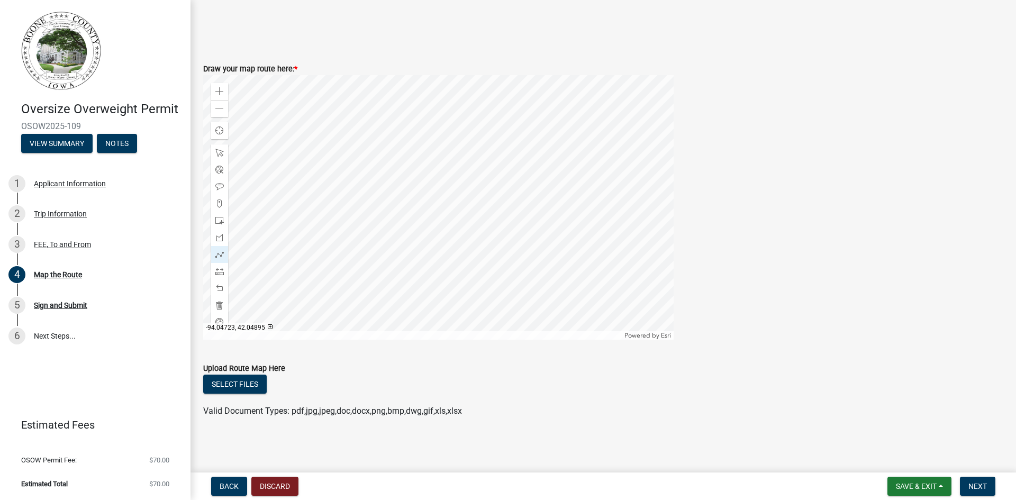
click at [389, 215] on div at bounding box center [438, 207] width 471 height 265
click at [400, 213] on div at bounding box center [438, 207] width 471 height 265
click at [401, 221] on div at bounding box center [438, 207] width 471 height 265
click at [974, 484] on span "Next" at bounding box center [978, 486] width 19 height 8
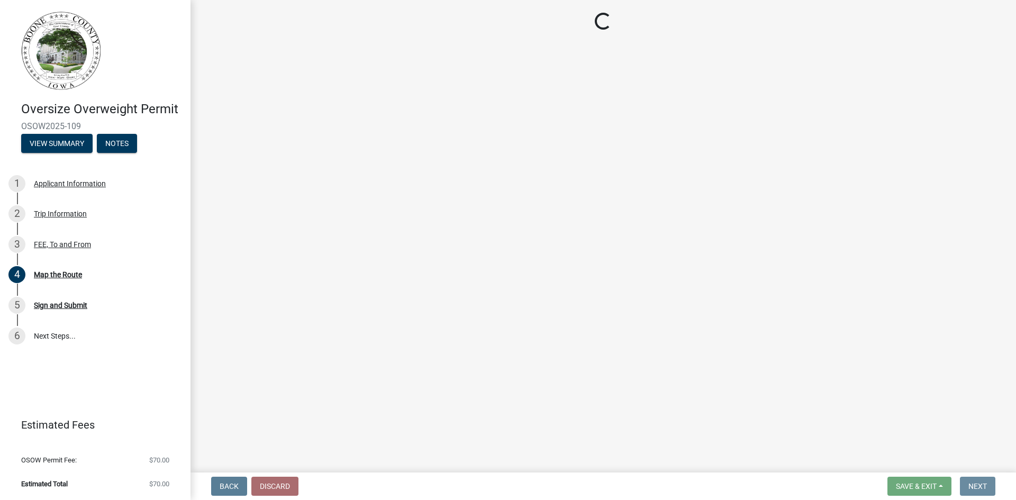
scroll to position [0, 0]
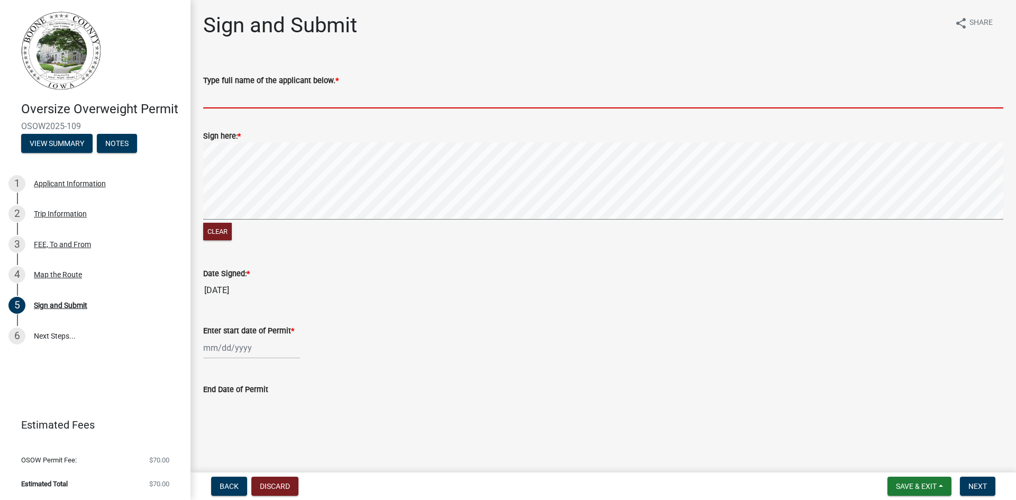
click at [277, 101] on input "Type full name of the applicant below. *" at bounding box center [603, 98] width 800 height 22
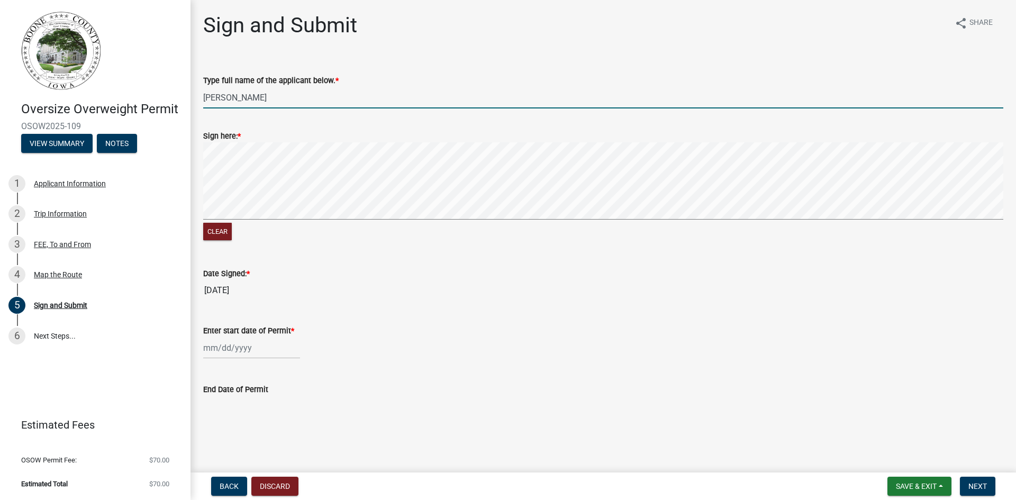
type input "[PERSON_NAME]"
select select "10"
select select "2025"
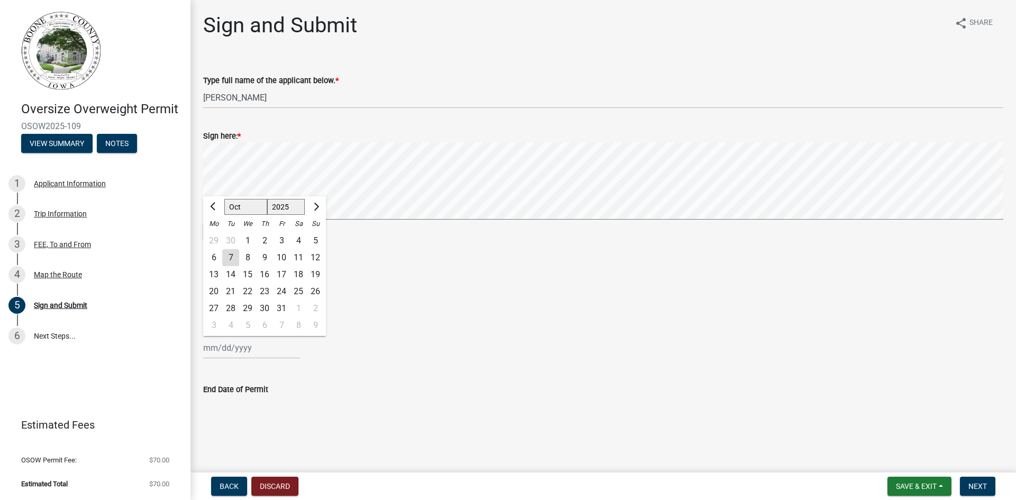
click at [250, 346] on div "[PERSON_NAME] Feb Mar Apr [PERSON_NAME][DATE] Oct Nov [DATE] 1526 1527 1528 152…" at bounding box center [251, 348] width 97 height 22
click at [252, 258] on div "8" at bounding box center [247, 257] width 17 height 17
type input "[DATE]"
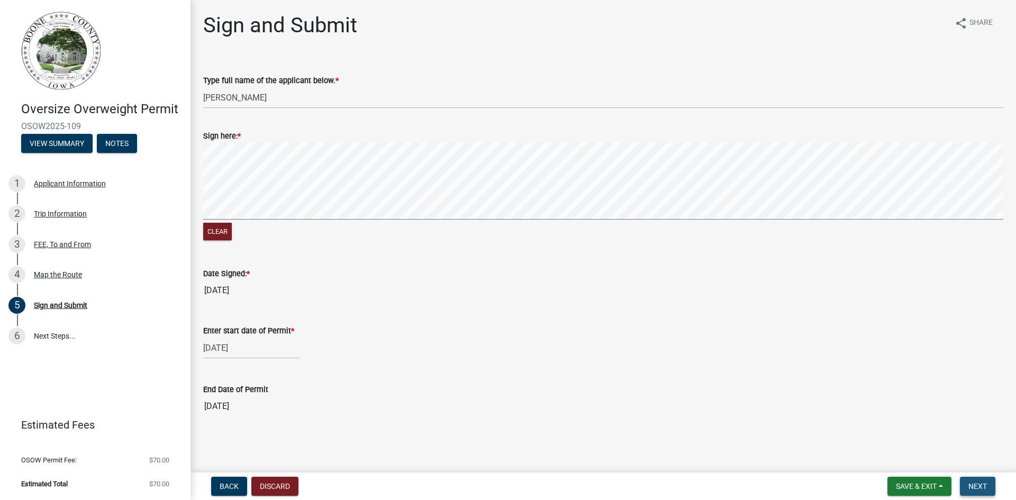
click at [973, 484] on span "Next" at bounding box center [978, 486] width 19 height 8
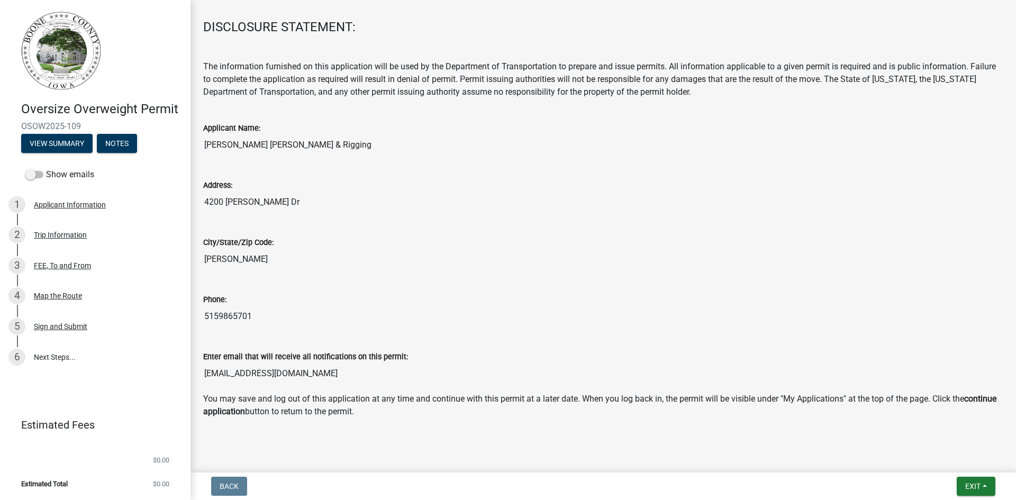
scroll to position [165, 0]
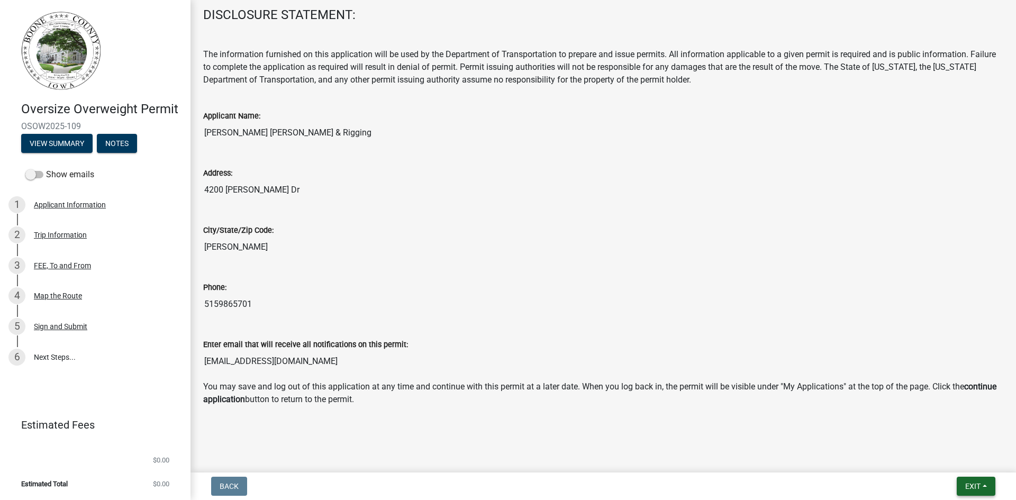
click at [971, 489] on span "Exit" at bounding box center [972, 486] width 15 height 8
click at [848, 429] on div "Submitted Thank you for submitting your information. You may view the submitted…" at bounding box center [603, 142] width 816 height 589
